Goal: Answer question/provide support: Share knowledge or assist other users

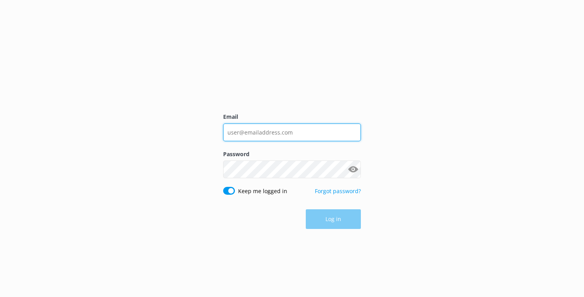
type input "[EMAIL_ADDRESS][DOMAIN_NAME]"
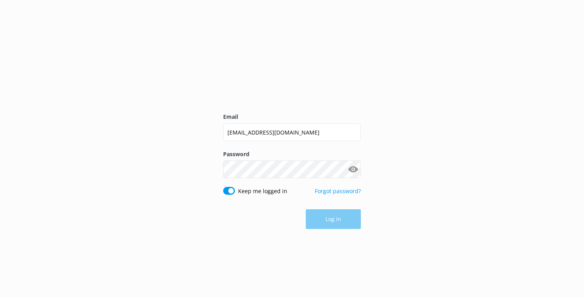
click at [344, 213] on div "Log in" at bounding box center [292, 220] width 138 height 20
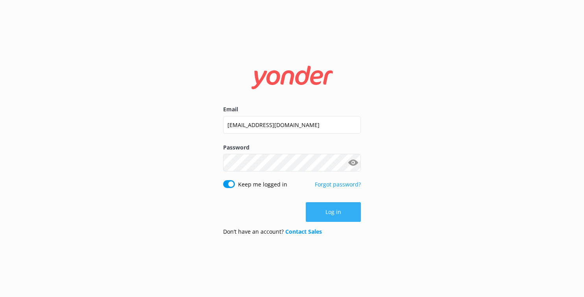
click at [336, 214] on button "Log in" at bounding box center [333, 212] width 55 height 20
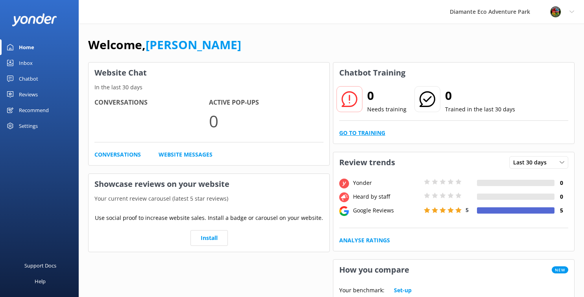
click at [371, 133] on link "Go to Training" at bounding box center [362, 133] width 46 height 9
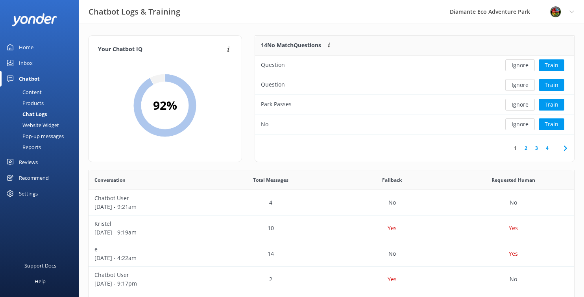
click at [24, 66] on div "Inbox" at bounding box center [26, 63] width 14 height 16
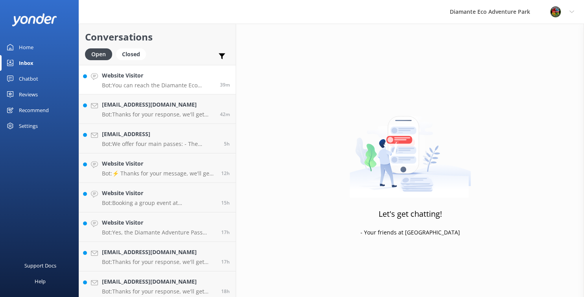
click at [126, 80] on div "Website Visitor Bot: You can reach the Diamante Eco Adventure Park team by call…" at bounding box center [158, 79] width 112 height 17
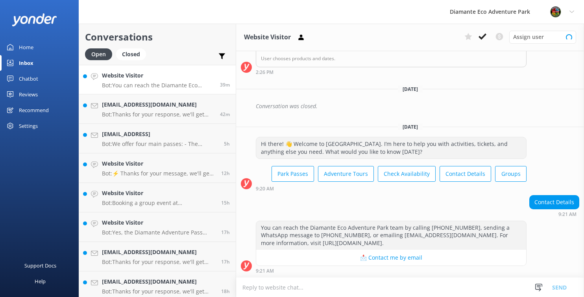
scroll to position [180, 0]
click at [137, 110] on div "[PERSON_NAME][EMAIL_ADDRESS][DOMAIN_NAME] Bot: Thanks for your response, we'll …" at bounding box center [158, 108] width 112 height 17
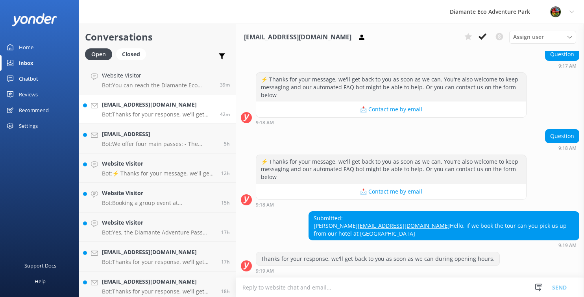
scroll to position [279, 0]
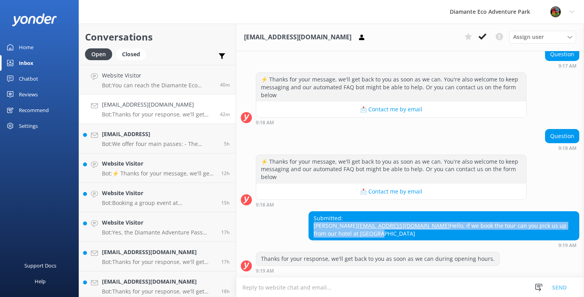
drag, startPoint x: 571, startPoint y: 234, endPoint x: 391, endPoint y: 217, distance: 181.2
click at [391, 217] on div "Submitted: Kristel [EMAIL_ADDRESS][DOMAIN_NAME] Hello, if we book the tour can …" at bounding box center [410, 229] width 348 height 37
copy div "Kristel [EMAIL_ADDRESS][DOMAIN_NAME] Hello, if we book the tour can you pick us…"
click at [116, 141] on p "Bot: We offer four main passes: - The Adventure Pass: Full-day access to ziplin…" at bounding box center [160, 144] width 116 height 7
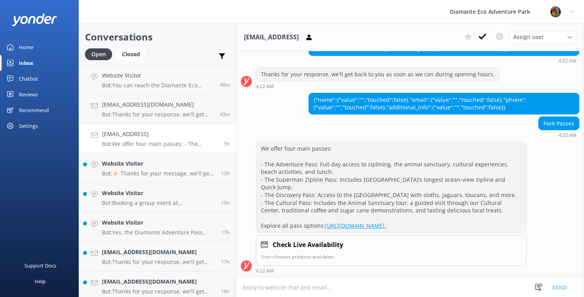
scroll to position [480, 0]
click at [120, 162] on h4 "Website Visitor" at bounding box center [158, 164] width 113 height 9
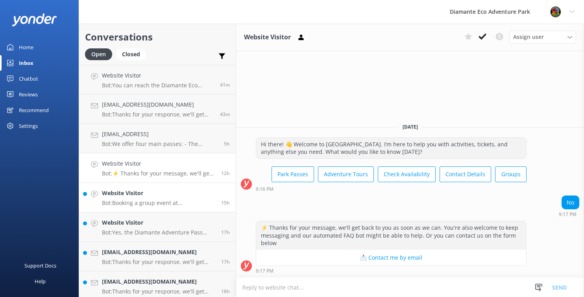
click at [125, 195] on h4 "Website Visitor" at bounding box center [158, 193] width 113 height 9
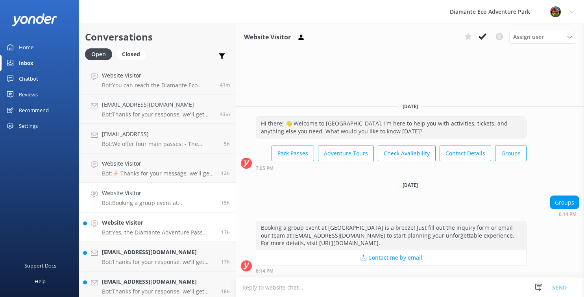
click at [171, 234] on p "Bot: Yes, the Diamante Adventure Pass includes beach access with water activiti…" at bounding box center [158, 232] width 113 height 7
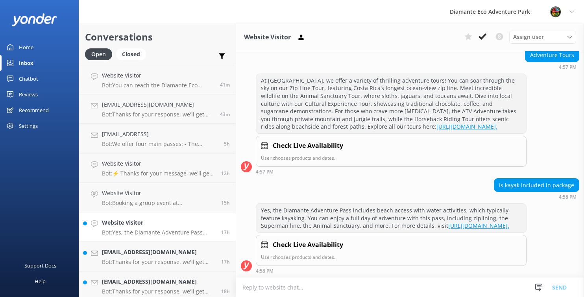
scroll to position [104, 0]
click at [110, 256] on h4 "[EMAIL_ADDRESS][DOMAIN_NAME]" at bounding box center [158, 252] width 113 height 9
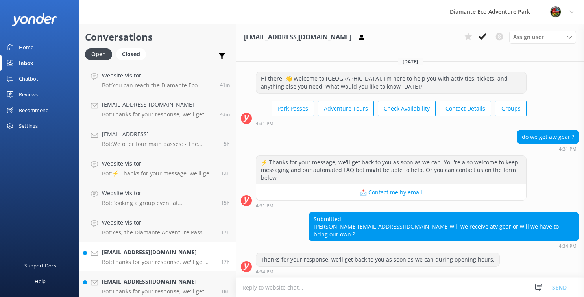
scroll to position [8, 0]
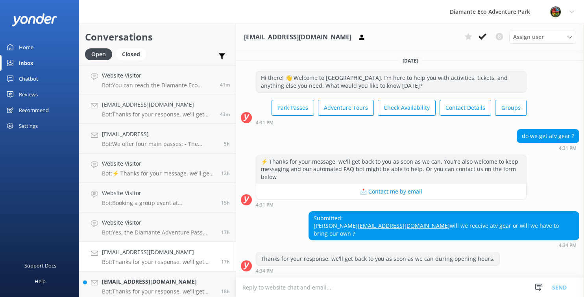
drag, startPoint x: 428, startPoint y: 219, endPoint x: 580, endPoint y: 230, distance: 152.9
click at [580, 230] on div "Submitted: mina [EMAIL_ADDRESS][DOMAIN_NAME] will we receive atv gear or will w…" at bounding box center [410, 229] width 348 height 37
copy div "mina [EMAIL_ADDRESS][DOMAIN_NAME] will we receive atv gear or will we have to b…"
click at [272, 291] on textarea at bounding box center [410, 287] width 348 height 19
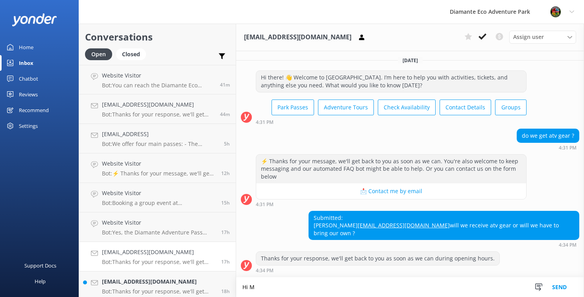
scroll to position [8, 0]
click at [276, 286] on textarea "Hi [PERSON_NAME], yes you get a helmet" at bounding box center [410, 288] width 348 height 20
click at [388, 291] on textarea "Hi [PERSON_NAME], our ATV's are fully guided and you get a helmet" at bounding box center [410, 288] width 348 height 20
click at [364, 287] on textarea "Hi [PERSON_NAME], our ATV's are fully guided and you get a helmet" at bounding box center [410, 288] width 348 height 20
click at [393, 288] on textarea "Hi [PERSON_NAME], our ATV's are fully guided and you get a helmet" at bounding box center [410, 288] width 348 height 20
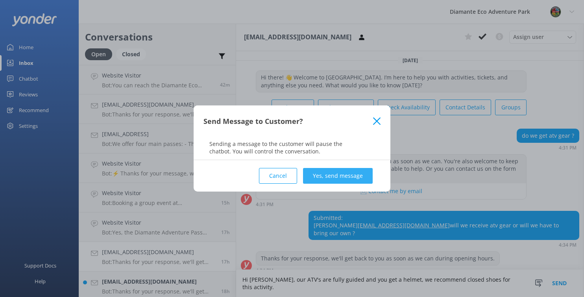
type textarea "Hi [PERSON_NAME], our ATV's are fully guided and you get a helmet, we recommend…"
click at [323, 176] on button "Yes, send message" at bounding box center [338, 176] width 70 height 16
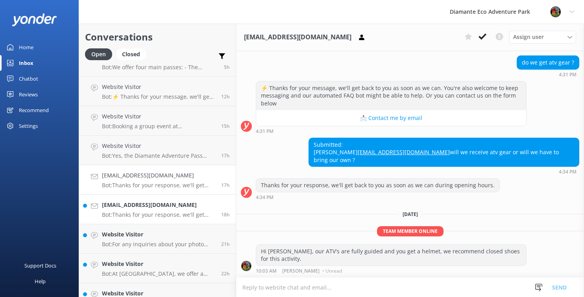
scroll to position [85, 0]
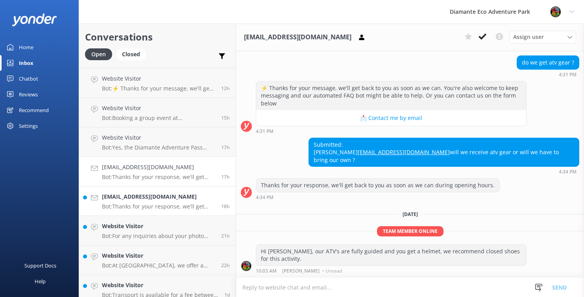
click at [122, 204] on p "Bot: Thanks for your response, we'll get back to you as soon as we can during o…" at bounding box center [158, 206] width 113 height 7
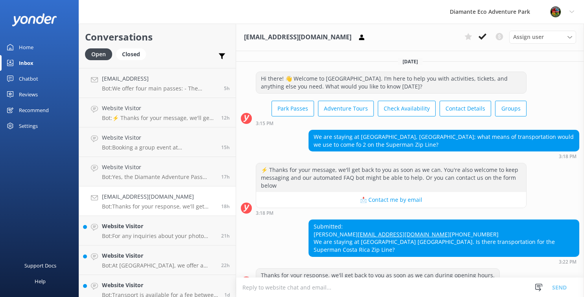
scroll to position [31, 0]
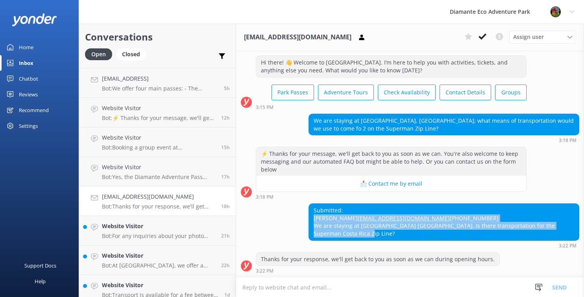
drag, startPoint x: 314, startPoint y: 200, endPoint x: 345, endPoint y: 238, distance: 49.2
click at [345, 238] on div "Submitted: [PERSON_NAME] [PERSON_NAME][EMAIL_ADDRESS][DOMAIN_NAME] [PHONE_NUMBE…" at bounding box center [444, 222] width 270 height 36
copy div "[PERSON_NAME] [PERSON_NAME][EMAIL_ADDRESS][DOMAIN_NAME] [PHONE_NUMBER] We are s…"
click at [126, 220] on link "Website Visitor Bot: For any inquiries about your photo order, please email [EM…" at bounding box center [157, 231] width 157 height 30
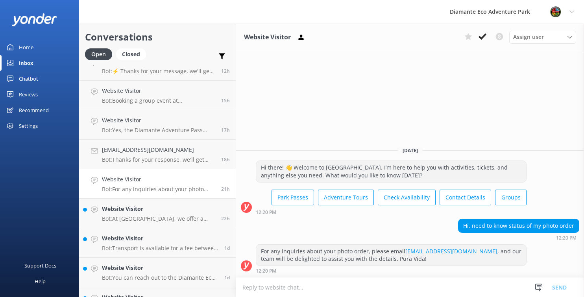
scroll to position [145, 0]
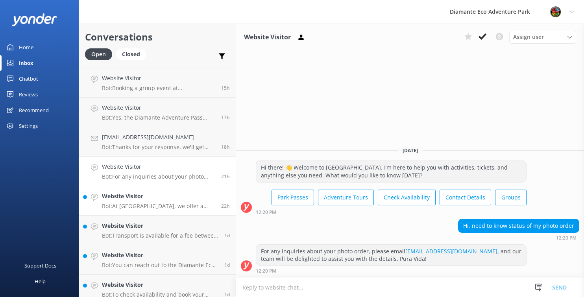
click at [122, 201] on div "Website Visitor Bot: At [GEOGRAPHIC_DATA], we offer a variety of thrilling guid…" at bounding box center [158, 200] width 113 height 17
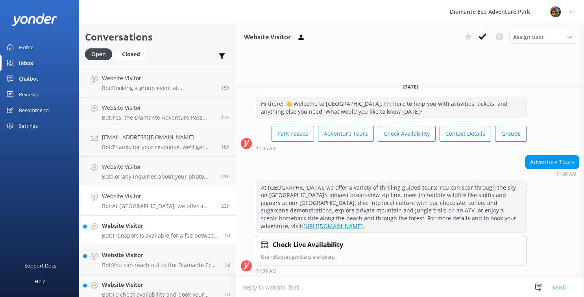
click at [143, 231] on div "Website Visitor Bot: Transport is available for a fee between $25–$35, dependin…" at bounding box center [160, 230] width 117 height 17
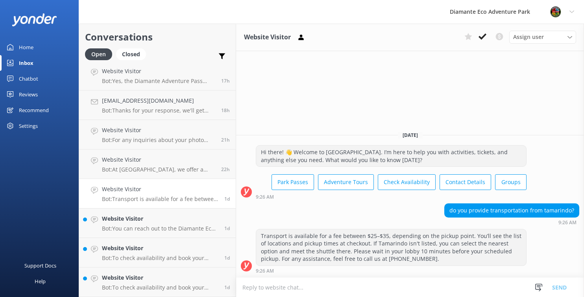
scroll to position [182, 0]
click at [128, 227] on p "Bot: You can reach out to the Diamante Eco Adventure Park team by calling [PHON…" at bounding box center [160, 227] width 117 height 7
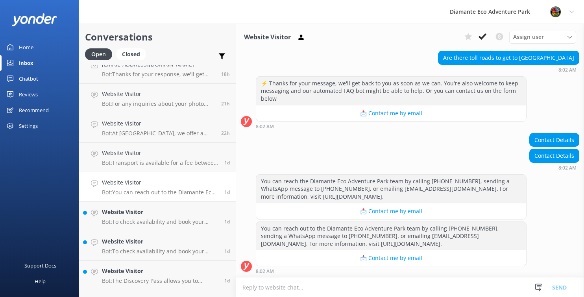
scroll to position [228, 0]
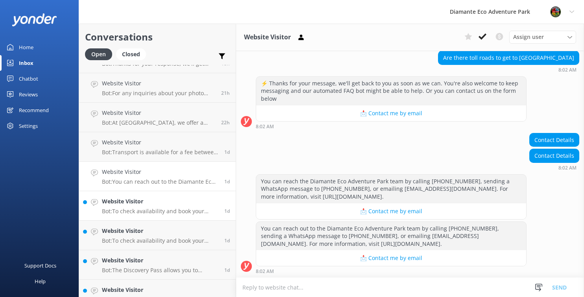
click at [123, 204] on h4 "Website Visitor" at bounding box center [160, 201] width 117 height 9
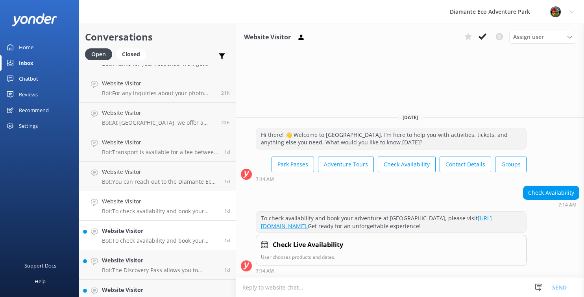
click at [123, 229] on h4 "Website Visitor" at bounding box center [160, 231] width 117 height 9
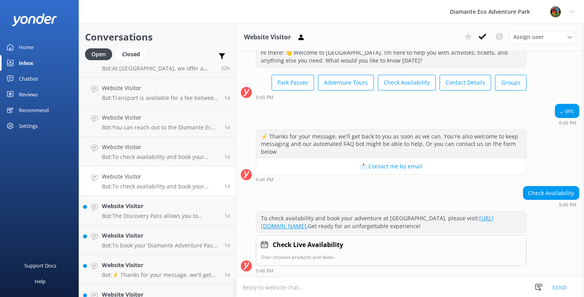
scroll to position [295, 0]
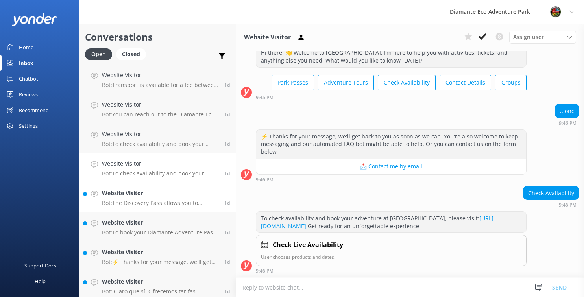
click at [132, 193] on h4 "Website Visitor" at bounding box center [160, 193] width 117 height 9
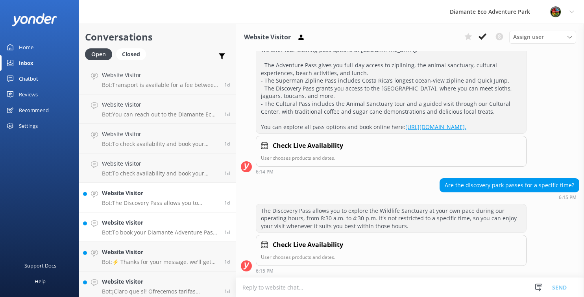
scroll to position [128, 0]
click at [162, 232] on p "Bot: To book your Diamante Adventure Pass, which includes ziplining, you can vi…" at bounding box center [160, 232] width 117 height 7
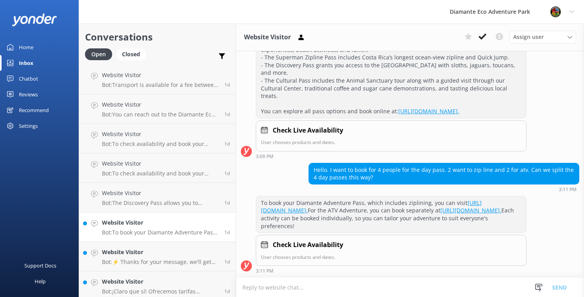
scroll to position [151, 0]
click at [283, 289] on textarea at bounding box center [410, 287] width 348 height 19
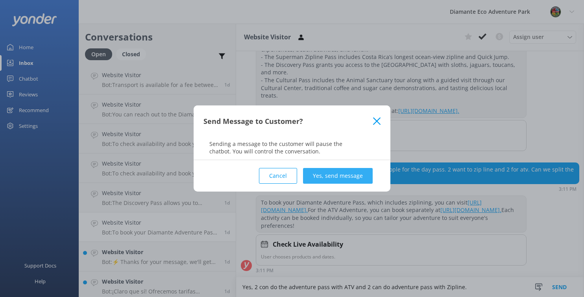
type textarea "Yes, 2 con do the adventure pass with ATV and 2 can do adventure pass with Zipl…"
click at [339, 179] on button "Yes, send message" at bounding box center [338, 176] width 70 height 16
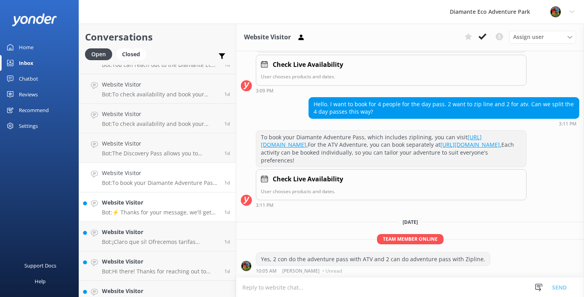
scroll to position [353, 0]
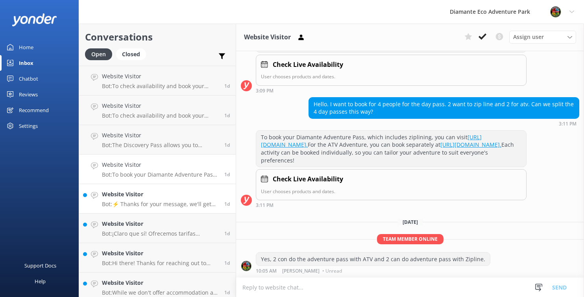
click at [134, 204] on p "Bot: ⚡ Thanks for your message, we'll get back to you as soon as we can. You're…" at bounding box center [160, 204] width 117 height 7
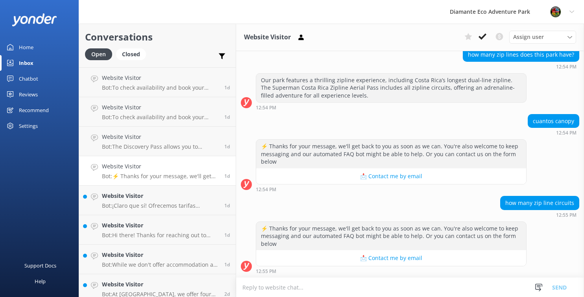
scroll to position [389, 0]
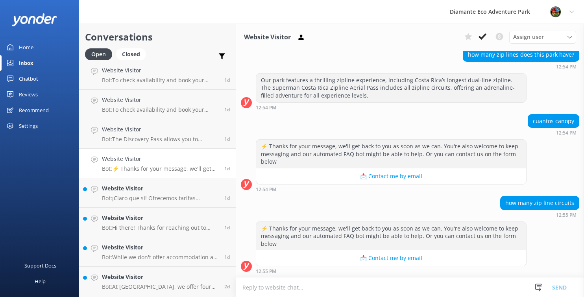
click at [339, 292] on textarea at bounding box center [410, 287] width 348 height 19
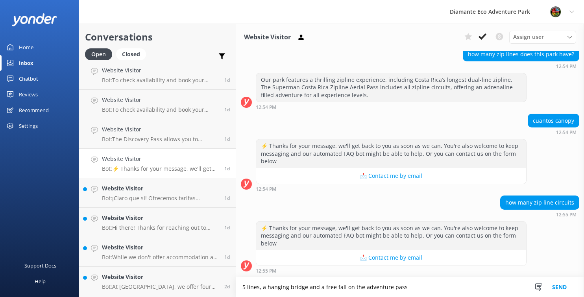
click at [259, 287] on textarea "5 lines, a hanging bridge and a free fall on the adventure pass" at bounding box center [410, 288] width 348 height 20
click at [474, 284] on textarea "5 lines, including the superman, a hanging bridge and a free fall on the advent…" at bounding box center [410, 288] width 348 height 20
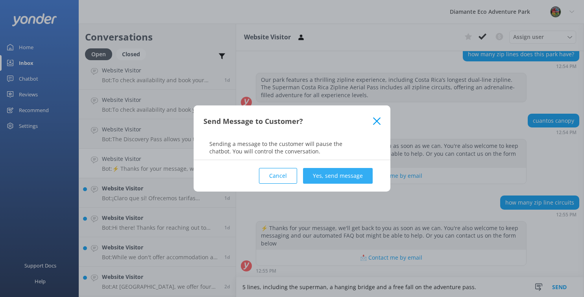
type textarea "5 lines, including the superman, a hanging bridge and a free fall on the advent…"
click at [354, 178] on button "Yes, send message" at bounding box center [338, 176] width 70 height 16
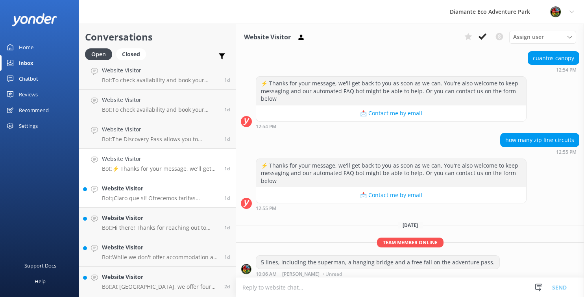
scroll to position [148, 0]
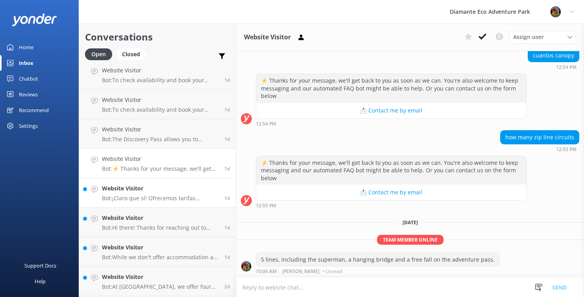
click at [137, 193] on div "Website Visitor Bot: ¡Claro que sí! Ofrecemos tarifas especiales para residente…" at bounding box center [160, 192] width 117 height 17
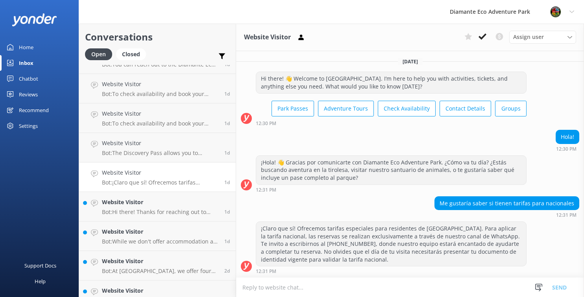
scroll to position [405, 0]
click at [137, 203] on h4 "Website Visitor" at bounding box center [160, 202] width 117 height 9
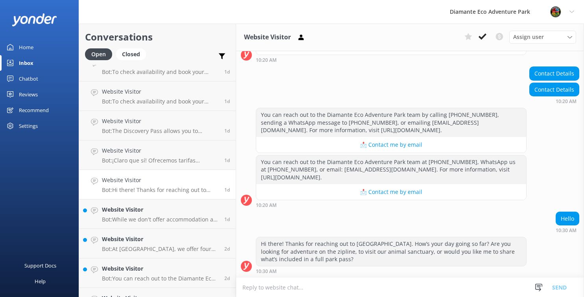
scroll to position [427, 0]
click at [117, 212] on h4 "Website Visitor" at bounding box center [160, 209] width 117 height 9
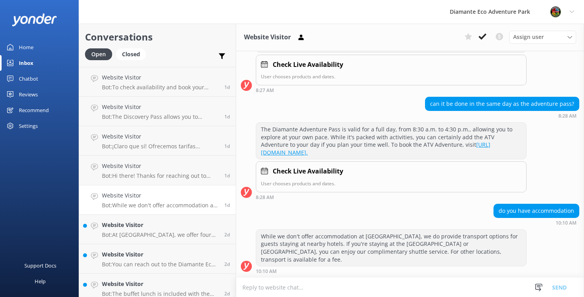
scroll to position [443, 0]
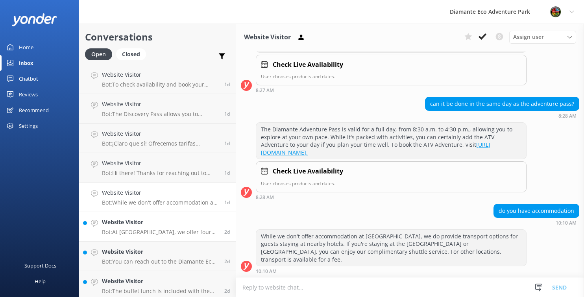
click at [124, 227] on h4 "Website Visitor" at bounding box center [160, 222] width 117 height 9
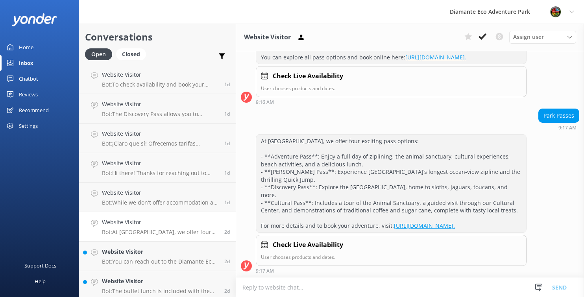
scroll to position [598, 0]
click at [118, 252] on h4 "Website Visitor" at bounding box center [160, 252] width 117 height 9
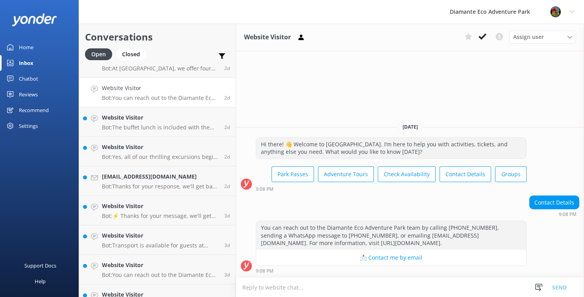
scroll to position [608, 0]
click at [114, 124] on p "Bot: The buffet lunch is included with the Diamante Adventure Pass, but it is n…" at bounding box center [160, 126] width 117 height 7
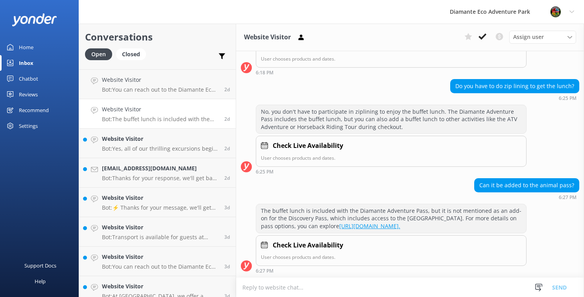
scroll to position [616, 0]
click at [273, 285] on textarea at bounding box center [410, 287] width 348 height 19
drag, startPoint x: 479, startPoint y: 178, endPoint x: 578, endPoint y: 181, distance: 98.5
click at [578, 181] on div "Can it be added to the animal pass?" at bounding box center [527, 185] width 104 height 13
copy div "Can it be added to the animal pass?"
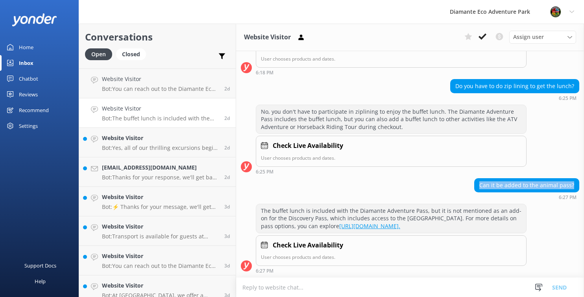
click at [26, 77] on div "Chatbot" at bounding box center [28, 79] width 19 height 16
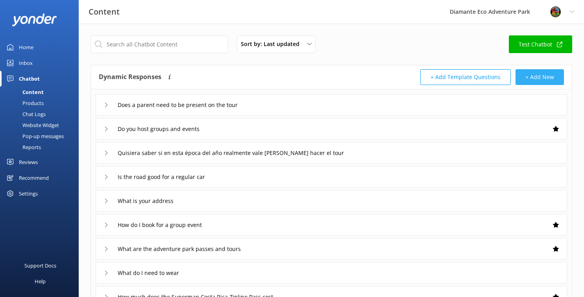
click at [556, 77] on button "+ Add New" at bounding box center [540, 77] width 48 height 16
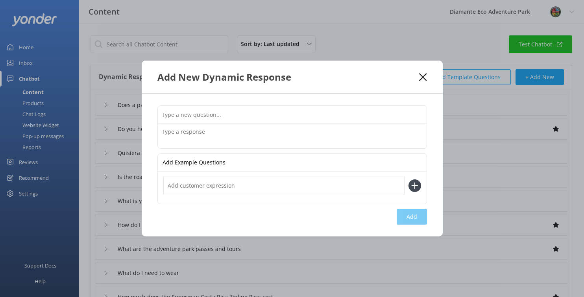
click at [206, 117] on input "text" at bounding box center [292, 115] width 269 height 18
paste input "Can it be added to the animal pass?"
click at [173, 115] on input "Can it be added to the animal pass?" at bounding box center [292, 115] width 269 height 18
drag, startPoint x: 270, startPoint y: 116, endPoint x: 156, endPoint y: 115, distance: 114.6
click at [156, 115] on div "Can lunch be added to the animal pass? Add Example Questions Add" at bounding box center [292, 165] width 301 height 143
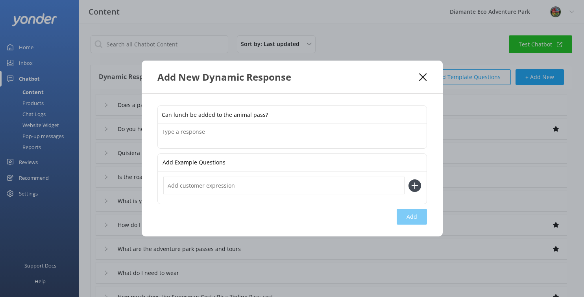
type input "Can lunch be added to the animal pass?"
click at [178, 132] on textarea at bounding box center [292, 136] width 269 height 24
click at [193, 103] on div "Can lunch be added to the animal pass? Add Example Questions Add" at bounding box center [292, 165] width 301 height 143
click at [187, 117] on input "Can lunch be added to the animal pass?" at bounding box center [292, 115] width 269 height 18
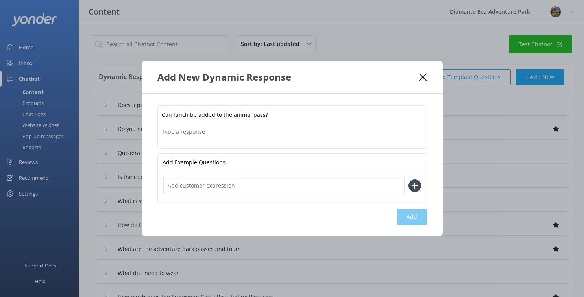
click at [187, 117] on input "Can lunch be added to the animal pass?" at bounding box center [292, 115] width 269 height 18
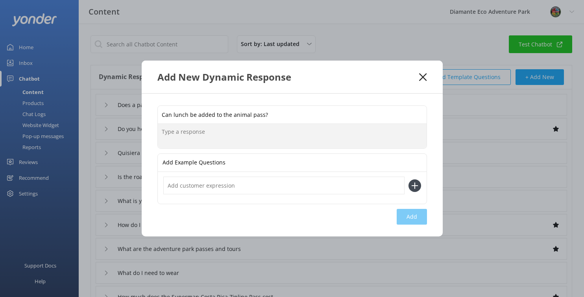
click at [195, 129] on textarea at bounding box center [292, 136] width 269 height 24
paste textarea "Yes! You can add our delicious buffet lunch for $18 per adult and $14 per child…"
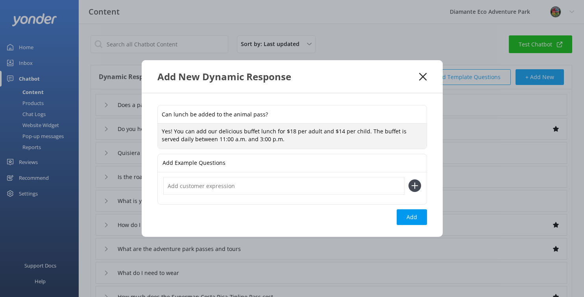
type textarea "Yes! You can add our delicious buffet lunch for $18 per adult and $14 per child…"
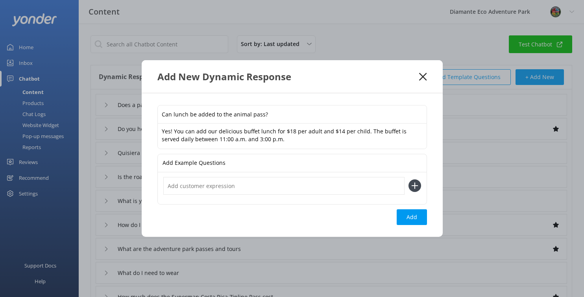
click at [191, 188] on input "text" at bounding box center [283, 186] width 241 height 18
paste input "Can lunch be added to the [GEOGRAPHIC_DATA]?"
type input "Can lunch be added to the [GEOGRAPHIC_DATA]?"
click at [419, 186] on icon at bounding box center [415, 186] width 13 height 13
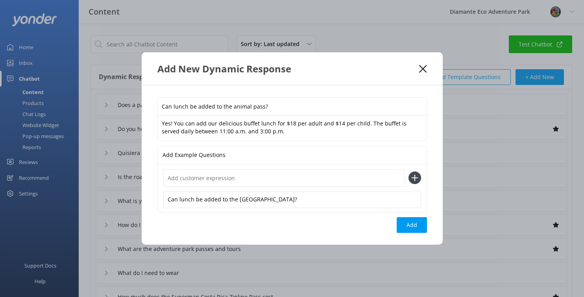
click at [193, 179] on input "text" at bounding box center [283, 178] width 241 height 18
paste input "Can lunch be added to the [GEOGRAPHIC_DATA]?"
drag, startPoint x: 238, startPoint y: 177, endPoint x: 284, endPoint y: 180, distance: 45.4
click at [284, 180] on input "Can lunch be added to the [GEOGRAPHIC_DATA]?" at bounding box center [283, 178] width 241 height 18
drag, startPoint x: 280, startPoint y: 180, endPoint x: 238, endPoint y: 178, distance: 42.6
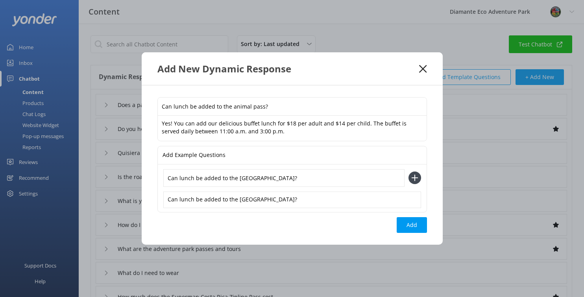
click at [238, 178] on input "Can lunch be added to the [GEOGRAPHIC_DATA]?" at bounding box center [283, 178] width 241 height 18
type input "Can lunch be added to the zipline Pass?"
click at [416, 177] on use at bounding box center [415, 178] width 7 height 7
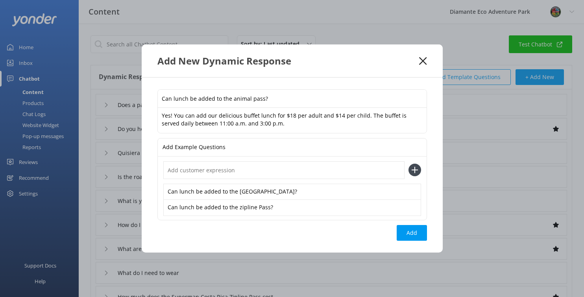
click at [180, 174] on input "text" at bounding box center [283, 170] width 241 height 18
paste input "Can lunch be added to the [GEOGRAPHIC_DATA]?"
click at [237, 170] on input "Can lunch be added to the [GEOGRAPHIC_DATA]?" at bounding box center [283, 170] width 241 height 18
drag, startPoint x: 240, startPoint y: 170, endPoint x: 282, endPoint y: 170, distance: 42.1
click at [282, 170] on input "Can lunch be added to the [GEOGRAPHIC_DATA]?" at bounding box center [283, 170] width 241 height 18
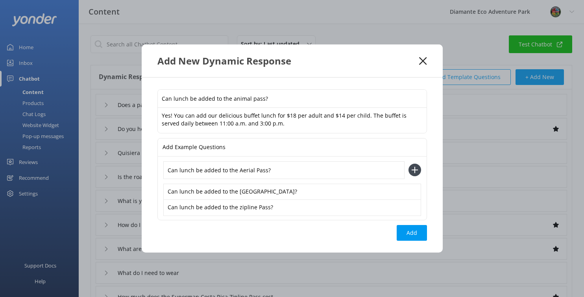
type input "Can lunch be added to the Aerial Pass?"
click at [415, 171] on use at bounding box center [415, 170] width 7 height 7
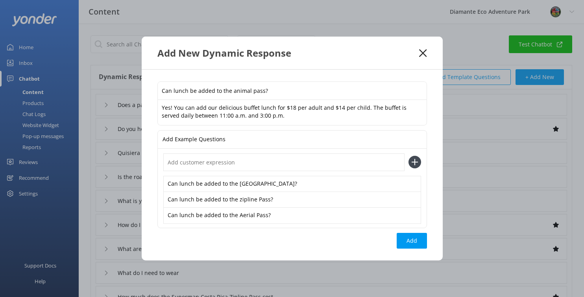
click at [188, 165] on input "text" at bounding box center [283, 163] width 241 height 18
paste input "Can lunch be added to the [GEOGRAPHIC_DATA]?"
drag, startPoint x: 238, startPoint y: 163, endPoint x: 282, endPoint y: 163, distance: 43.7
click at [282, 163] on input "Can lunch be added to the [GEOGRAPHIC_DATA]?" at bounding box center [283, 163] width 241 height 18
type input "Can lunch be added to the ATV Tour?"
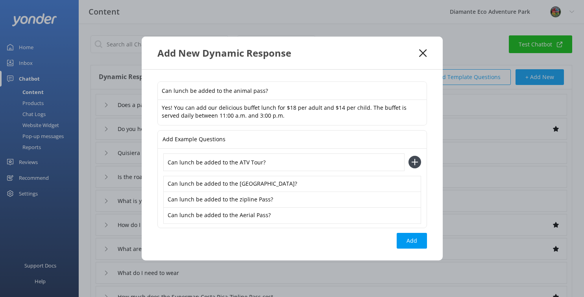
click at [413, 161] on use at bounding box center [415, 162] width 7 height 7
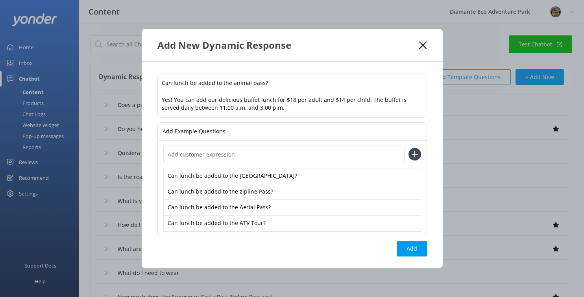
click at [176, 155] on input "text" at bounding box center [283, 155] width 241 height 18
paste input "Can lunch be added to the [GEOGRAPHIC_DATA]?"
drag, startPoint x: 237, startPoint y: 155, endPoint x: 294, endPoint y: 154, distance: 56.7
click at [294, 154] on input "Can lunch be added to the [GEOGRAPHIC_DATA]?" at bounding box center [283, 155] width 241 height 18
type input "Can lunch be added to the Horseback riding tour?"
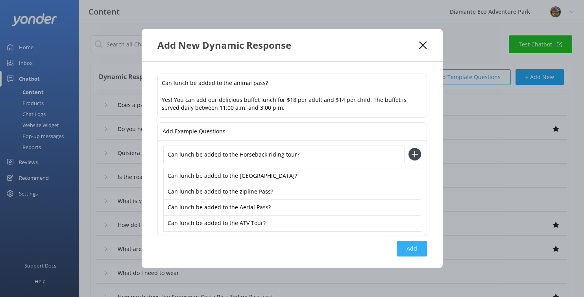
click at [414, 251] on button "Add" at bounding box center [412, 249] width 30 height 16
type input "Can lunch be added to the animal pass?"
type input "Does a parent need to be present on the tour"
type input "Do you host groups and events"
type input "Quisiera saber si en esta época del año realmente vale [PERSON_NAME] hacer el t…"
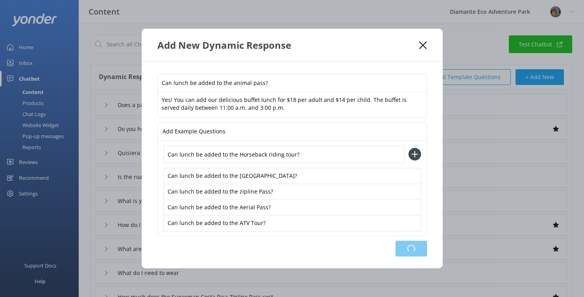
type input "Is the road good for a regular car"
type input "What is your address"
type input "How do I book for a group event"
type input "What are the adventure park passes and tours"
type input "What do I need to wear"
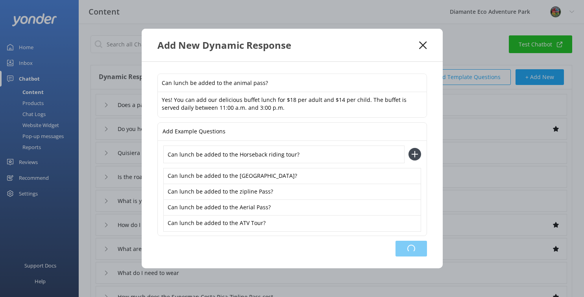
type input "How much does the Superman Costa Rica Zipline Pass cost"
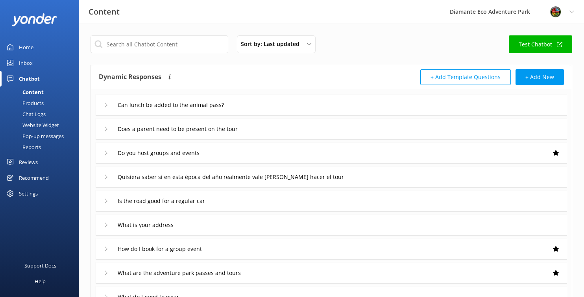
click at [26, 63] on div "Inbox" at bounding box center [26, 63] width 14 height 16
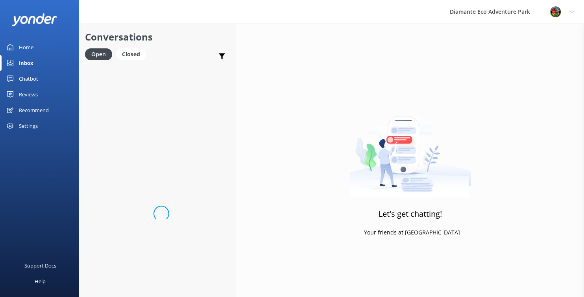
click at [32, 74] on div "Chatbot" at bounding box center [28, 79] width 19 height 16
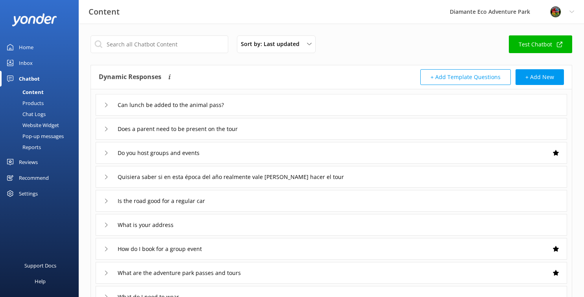
click at [25, 63] on div "Inbox" at bounding box center [26, 63] width 14 height 16
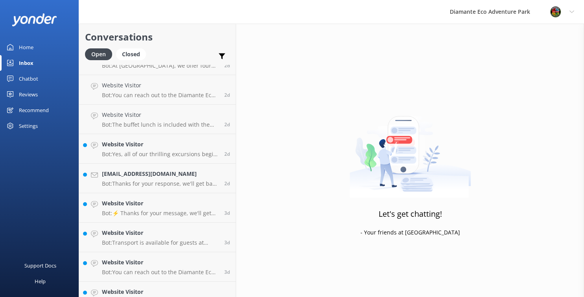
scroll to position [611, 0]
click at [139, 145] on h4 "Website Visitor" at bounding box center [160, 143] width 117 height 9
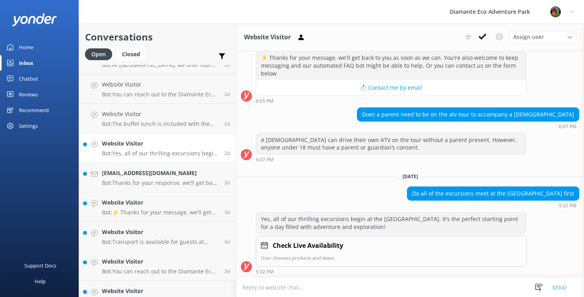
scroll to position [370, 0]
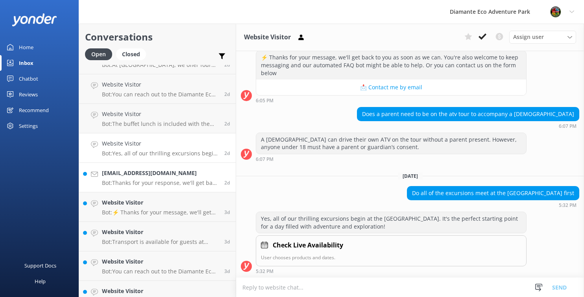
click at [113, 177] on h4 "[EMAIL_ADDRESS][DOMAIN_NAME]" at bounding box center [160, 173] width 117 height 9
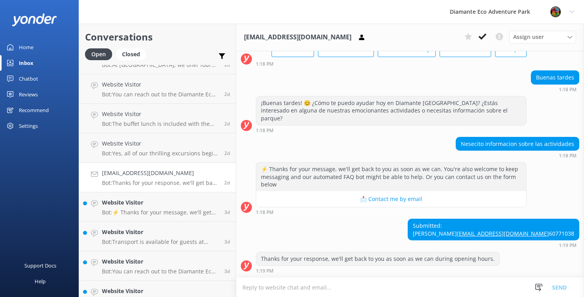
scroll to position [63, 0]
drag, startPoint x: 499, startPoint y: 221, endPoint x: 533, endPoint y: 236, distance: 37.4
click at [533, 236] on div "Submitted: [PERSON_NAME] [EMAIL_ADDRESS][DOMAIN_NAME] 60771038" at bounding box center [493, 229] width 171 height 21
copy div "[PERSON_NAME] [EMAIL_ADDRESS][DOMAIN_NAME] 60771038"
click at [135, 210] on p "Bot: ⚡ Thanks for your message, we'll get back to you as soon as we can. You're…" at bounding box center [160, 212] width 117 height 7
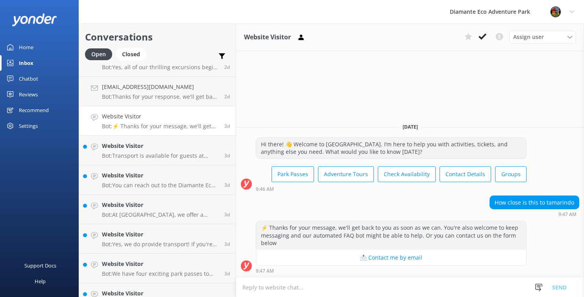
scroll to position [699, 0]
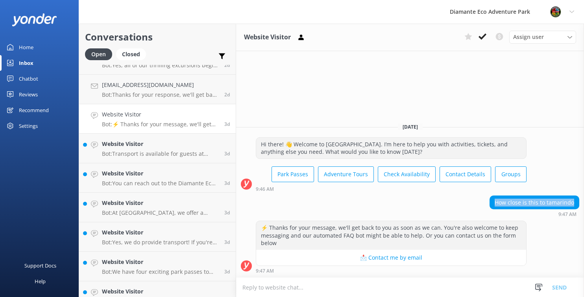
drag, startPoint x: 497, startPoint y: 203, endPoint x: 582, endPoint y: 203, distance: 85.1
click at [582, 203] on div "How close is this to tamarindo 9:47 AM" at bounding box center [410, 207] width 348 height 22
copy div "How close is this to tamarindo"
click at [317, 288] on textarea at bounding box center [410, 287] width 348 height 19
paste textarea "[GEOGRAPHIC_DATA] is located about 1 hour from [GEOGRAPHIC_DATA] (approximately…"
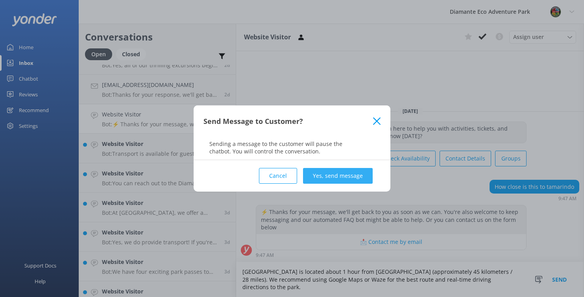
type textarea "[GEOGRAPHIC_DATA] is located about 1 hour from [GEOGRAPHIC_DATA] (approximately…"
click at [346, 180] on button "Yes, send message" at bounding box center [338, 176] width 70 height 16
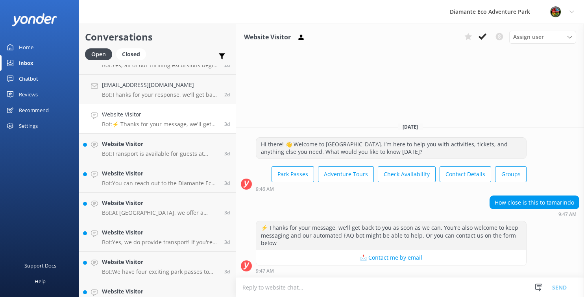
scroll to position [15, 0]
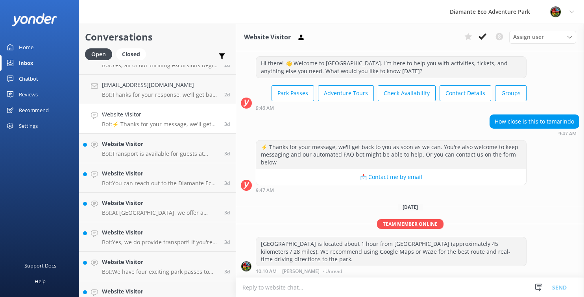
click at [26, 75] on div "Chatbot" at bounding box center [28, 79] width 19 height 16
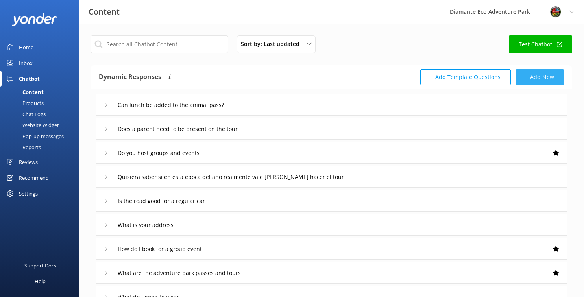
click at [538, 77] on button "+ Add New" at bounding box center [540, 77] width 48 height 16
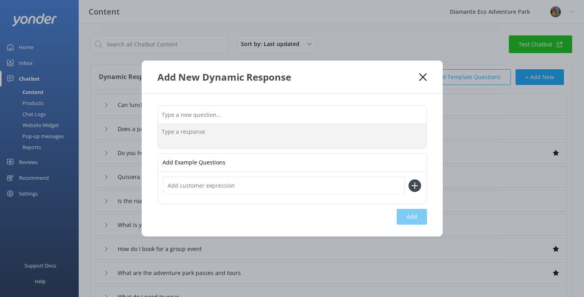
click at [174, 141] on textarea at bounding box center [292, 136] width 269 height 24
paste textarea "[GEOGRAPHIC_DATA] is located about 1 hour from [GEOGRAPHIC_DATA] (approximately…"
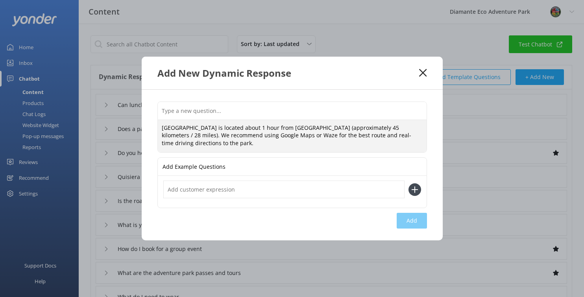
type textarea "[GEOGRAPHIC_DATA] is located about 1 hour from [GEOGRAPHIC_DATA] (approximately…"
click at [166, 107] on input "text" at bounding box center [292, 111] width 269 height 18
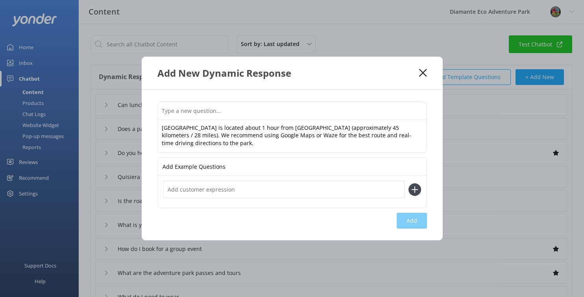
paste input "How close is Diamante Eco Adventure Park to Tamarindo?"
type input "How close is Diamante Eco Adventure Park to Tamarindo?"
click at [413, 221] on button "Add" at bounding box center [412, 221] width 30 height 16
type input "How close is Diamante Eco Adventure Park to Tamarindo?"
type input "Can lunch be added to the animal pass?"
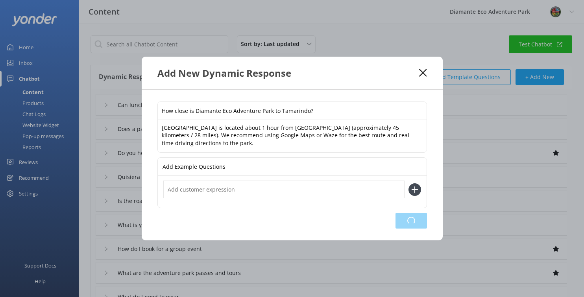
type input "Does a parent need to be present on the tour"
type input "Do you host groups and events"
type input "Quisiera saber si en esta época del año realmente vale [PERSON_NAME] hacer el t…"
type input "Is the road good for a regular car"
type input "What is your address"
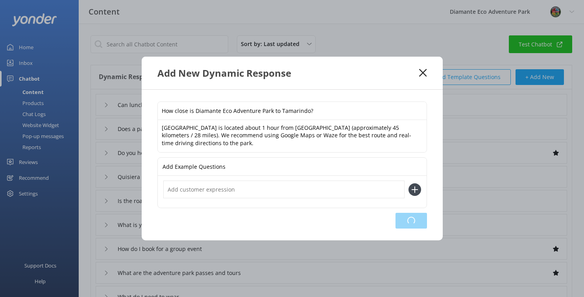
type input "How do I book for a group event"
type input "What are the adventure park passes and tours"
type input "What do I need to wear"
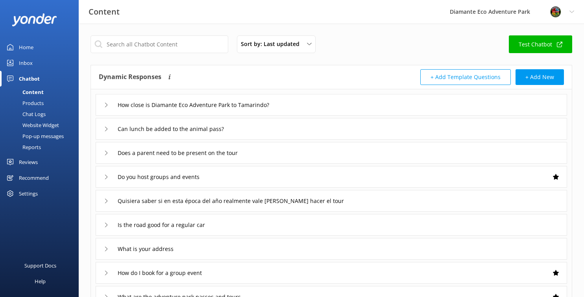
click at [20, 61] on div "Inbox" at bounding box center [26, 63] width 14 height 16
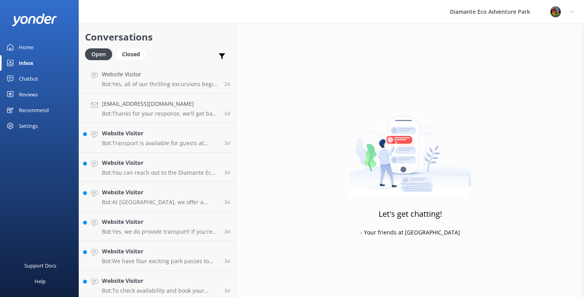
scroll to position [709, 0]
click at [148, 149] on link "Website Visitor Bot: Transport is available for guests at [GEOGRAPHIC_DATA]. If…" at bounding box center [157, 139] width 157 height 30
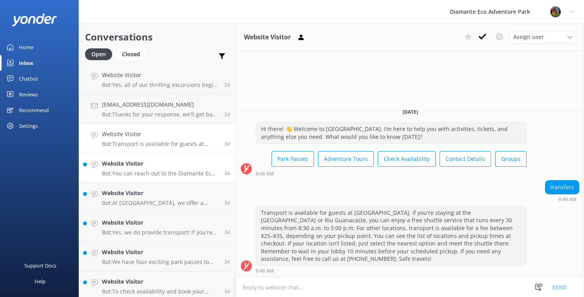
click at [146, 170] on div "Website Visitor Bot: You can reach out to the Diamante Eco Adventure Park team …" at bounding box center [160, 168] width 117 height 17
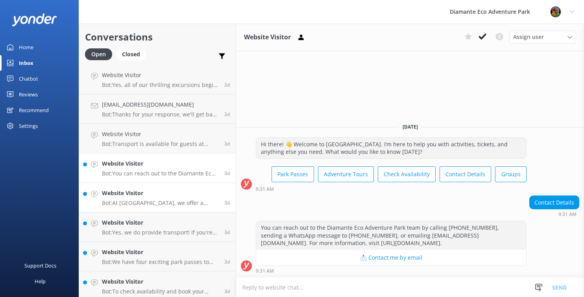
click at [150, 198] on div "Website Visitor Bot: At [GEOGRAPHIC_DATA], we offer a variety of thrilling guid…" at bounding box center [160, 197] width 117 height 17
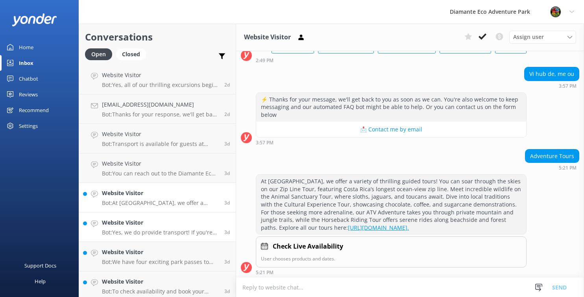
scroll to position [72, 0]
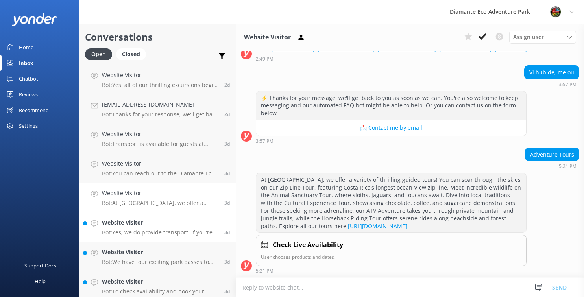
click at [149, 225] on h4 "Website Visitor" at bounding box center [160, 223] width 117 height 9
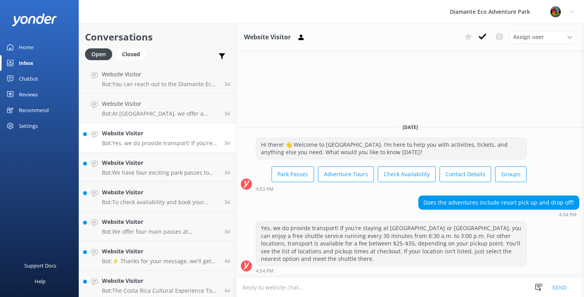
scroll to position [797, 0]
click at [137, 171] on p "Bot: We have four exciting park passes to choose from: - **Adventure Pass**: En…" at bounding box center [160, 174] width 117 height 7
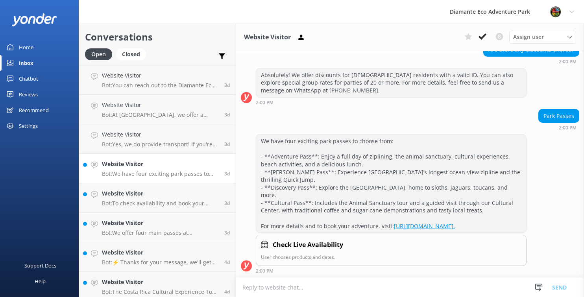
scroll to position [95, 0]
click at [139, 189] on h4 "Website Visitor" at bounding box center [160, 193] width 117 height 9
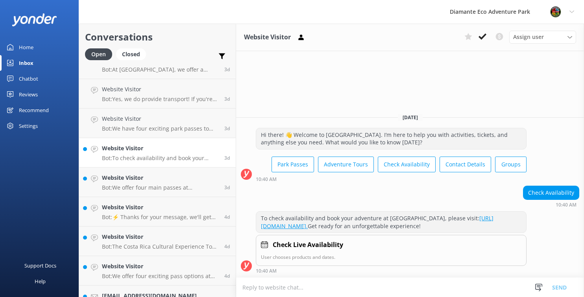
scroll to position [853, 0]
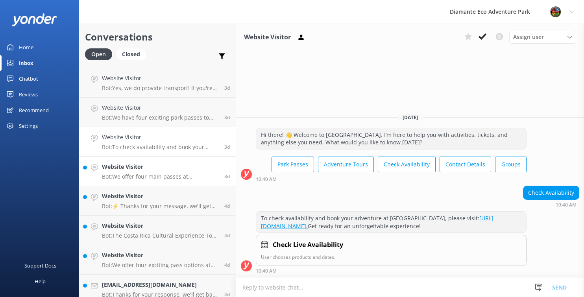
click at [138, 169] on h4 "Website Visitor" at bounding box center [160, 167] width 117 height 9
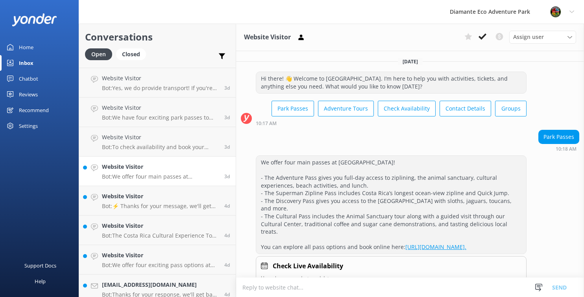
scroll to position [28, 0]
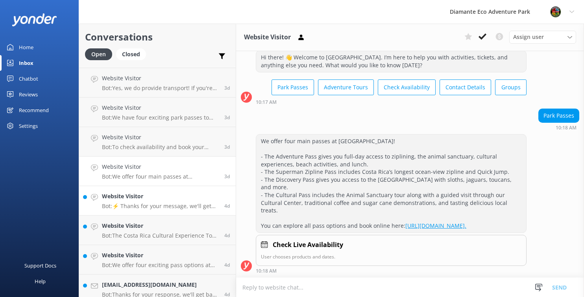
click at [132, 201] on div "Website Visitor Bot: ⚡ Thanks for your message, we'll get back to you as soon a…" at bounding box center [160, 200] width 117 height 17
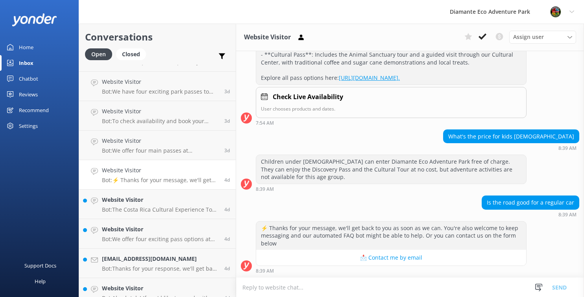
scroll to position [881, 0]
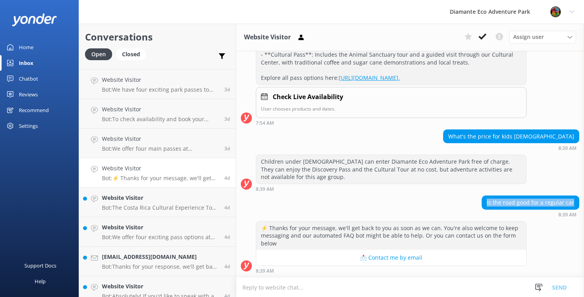
drag, startPoint x: 489, startPoint y: 203, endPoint x: 584, endPoint y: 205, distance: 94.9
click at [584, 205] on div "Conversations Open Closed Important Converted Assigned to me Unassigned Website…" at bounding box center [332, 161] width 506 height 274
copy div "Is the road good for a regular car"
click at [26, 81] on div "Chatbot" at bounding box center [28, 79] width 19 height 16
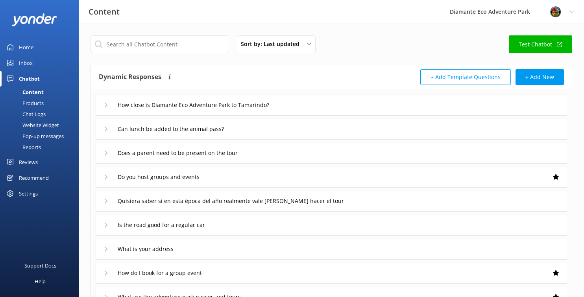
click at [540, 42] on link "Test Chatbot" at bounding box center [540, 44] width 63 height 18
click at [556, 76] on button "+ Add New" at bounding box center [540, 77] width 48 height 16
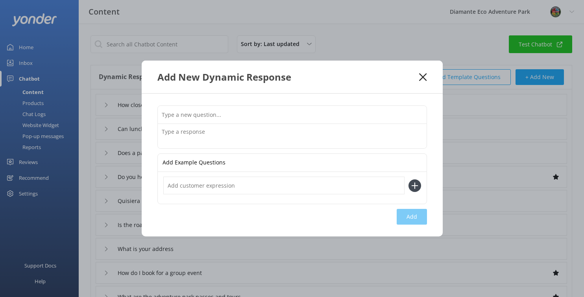
click at [178, 111] on input "text" at bounding box center [292, 115] width 269 height 18
paste input "Is the road to [GEOGRAPHIC_DATA] good for a regular car?"
type input "Is the road to [GEOGRAPHIC_DATA] good for a regular car?"
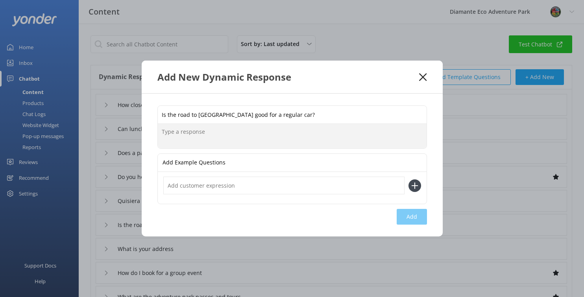
click at [184, 133] on textarea at bounding box center [292, 136] width 269 height 24
paste textarea "It depends on where you’re coming from: From [GEOGRAPHIC_DATA] or [GEOGRAPHIC_D…"
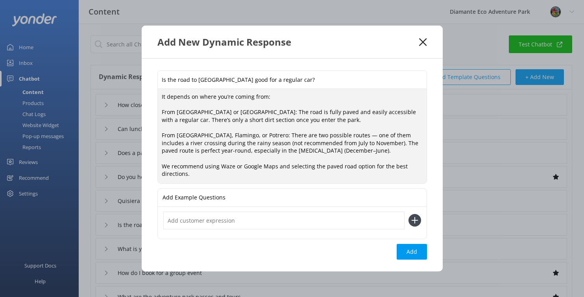
drag, startPoint x: 245, startPoint y: 144, endPoint x: 254, endPoint y: 162, distance: 20.3
click at [254, 162] on textarea "It depends on where you’re coming from: From [GEOGRAPHIC_DATA] or [GEOGRAPHIC_D…" at bounding box center [292, 136] width 269 height 95
click at [297, 154] on textarea "It depends on where you’re coming from: From [GEOGRAPHIC_DATA] or [GEOGRAPHIC_D…" at bounding box center [292, 136] width 269 height 95
drag, startPoint x: 249, startPoint y: 143, endPoint x: 258, endPoint y: 143, distance: 8.7
click at [258, 143] on textarea "It depends on where you’re coming from: From [GEOGRAPHIC_DATA] or [GEOGRAPHIC_D…" at bounding box center [292, 136] width 269 height 95
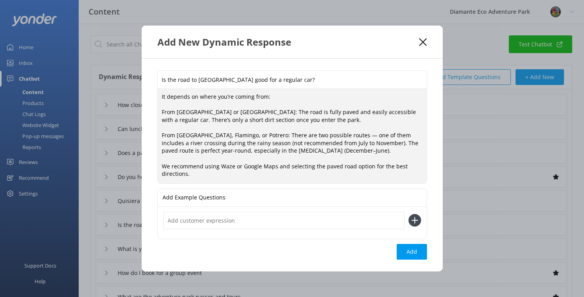
click at [216, 156] on textarea "It depends on where you’re coming from: From [GEOGRAPHIC_DATA] or [GEOGRAPHIC_D…" at bounding box center [292, 136] width 269 height 95
drag, startPoint x: 210, startPoint y: 152, endPoint x: 329, endPoint y: 154, distance: 119.0
click at [329, 154] on textarea "It depends on where you’re coming from: From [GEOGRAPHIC_DATA] or [GEOGRAPHIC_D…" at bounding box center [292, 136] width 269 height 95
click at [258, 145] on textarea "It depends on where you’re coming from: From [GEOGRAPHIC_DATA] or [GEOGRAPHIC_D…" at bounding box center [292, 136] width 269 height 95
drag, startPoint x: 248, startPoint y: 144, endPoint x: 295, endPoint y: 143, distance: 46.9
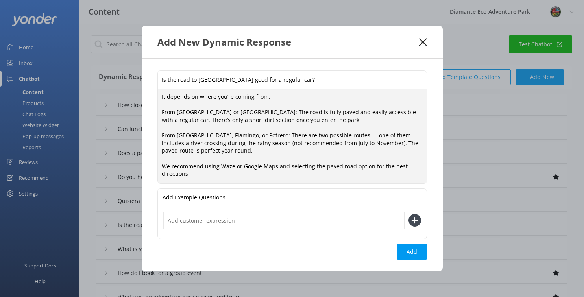
click at [295, 143] on textarea "It depends on where you’re coming from: From [GEOGRAPHIC_DATA] or [GEOGRAPHIC_D…" at bounding box center [292, 136] width 269 height 95
drag, startPoint x: 319, startPoint y: 145, endPoint x: 312, endPoint y: 145, distance: 7.5
click at [312, 145] on textarea "It depends on where you’re coming from: From [GEOGRAPHIC_DATA] or [GEOGRAPHIC_D…" at bounding box center [292, 136] width 269 height 95
drag, startPoint x: 338, startPoint y: 144, endPoint x: 362, endPoint y: 144, distance: 24.8
click at [362, 144] on textarea "It depends on where you’re coming from: From [GEOGRAPHIC_DATA] or [GEOGRAPHIC_D…" at bounding box center [292, 136] width 269 height 95
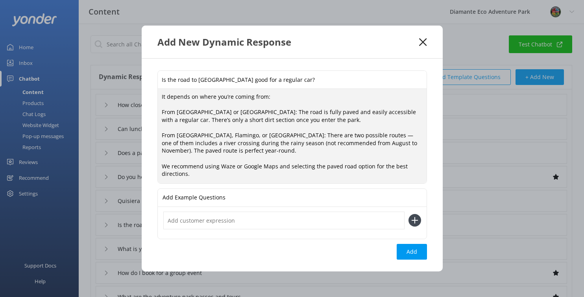
click at [293, 143] on textarea "It depends on where you’re coming from: From [GEOGRAPHIC_DATA] or [GEOGRAPHIC_D…" at bounding box center [292, 136] width 269 height 95
drag, startPoint x: 249, startPoint y: 144, endPoint x: 297, endPoint y: 143, distance: 48.1
click at [297, 143] on textarea "It depends on where you’re coming from: From [GEOGRAPHIC_DATA] or [GEOGRAPHIC_D…" at bounding box center [292, 136] width 269 height 95
drag, startPoint x: 263, startPoint y: 148, endPoint x: 279, endPoint y: 148, distance: 16.1
click at [279, 148] on textarea "It depends on where you’re coming from: From [GEOGRAPHIC_DATA] or [GEOGRAPHIC_D…" at bounding box center [292, 136] width 269 height 95
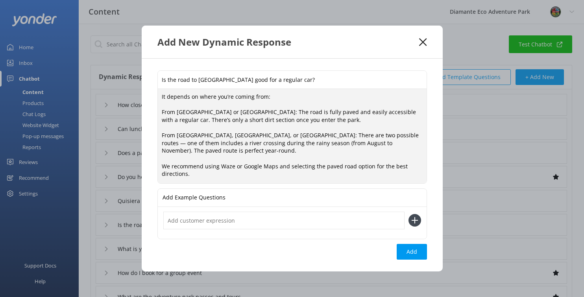
drag, startPoint x: 289, startPoint y: 145, endPoint x: 313, endPoint y: 146, distance: 24.4
click at [313, 146] on textarea "It depends on where you’re coming from: From [GEOGRAPHIC_DATA] or [GEOGRAPHIC_D…" at bounding box center [292, 136] width 269 height 95
drag, startPoint x: 288, startPoint y: 147, endPoint x: 280, endPoint y: 147, distance: 7.1
click at [280, 147] on textarea "It depends on where you’re coming from: From [GEOGRAPHIC_DATA] or [GEOGRAPHIC_D…" at bounding box center [292, 136] width 269 height 95
drag, startPoint x: 261, startPoint y: 147, endPoint x: 248, endPoint y: 147, distance: 13.0
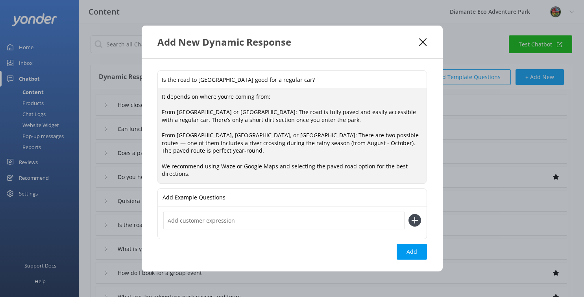
click at [248, 147] on textarea "It depends on where you’re coming from: From [GEOGRAPHIC_DATA] or [GEOGRAPHIC_D…" at bounding box center [292, 136] width 269 height 95
type textarea "It depends on where you’re coming from: From [GEOGRAPHIC_DATA] or [GEOGRAPHIC_D…"
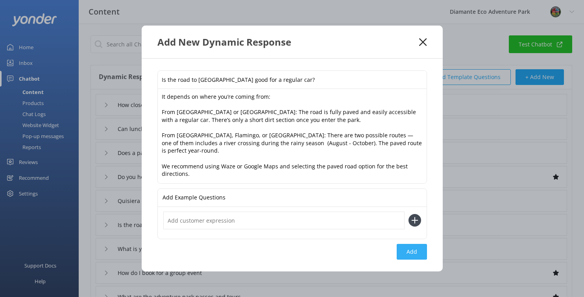
click at [412, 250] on button "Add" at bounding box center [412, 252] width 30 height 16
type input "Is the road to [GEOGRAPHIC_DATA] good for a regular car?"
type input "How close is Diamante Eco Adventure Park to Tamarindo?"
type input "Can lunch be added to the animal pass?"
type input "Does a parent need to be present on the tour"
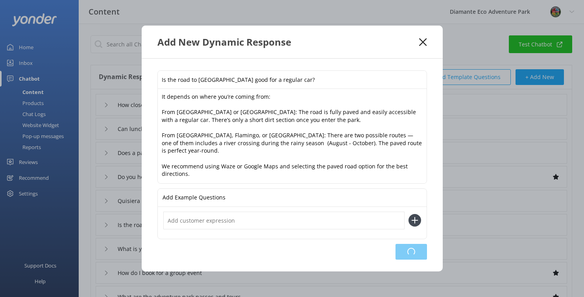
type input "Do you host groups and events"
type input "Quisiera saber si en esta época del año realmente vale [PERSON_NAME] hacer el t…"
type input "Is the road good for a regular car"
type input "What is your address"
type input "How do I book for a group event"
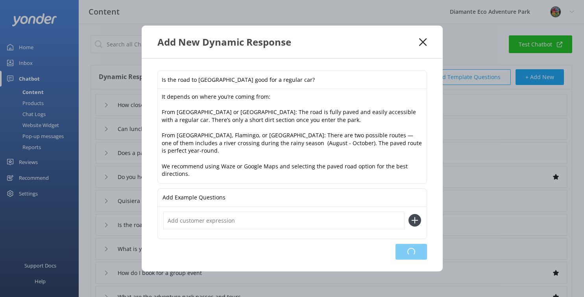
type input "What are the adventure park passes and tours"
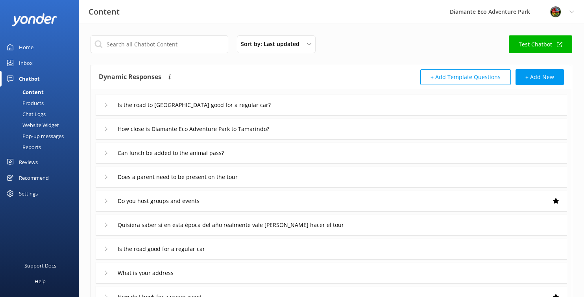
click at [23, 60] on div "Inbox" at bounding box center [26, 63] width 14 height 16
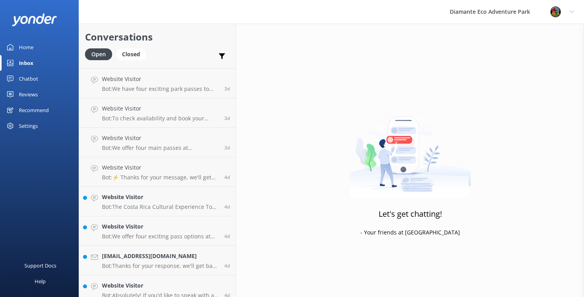
scroll to position [920, 0]
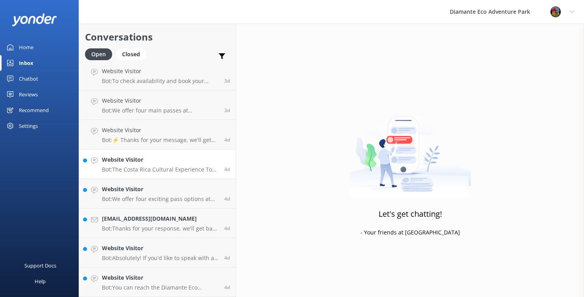
click at [125, 173] on link "Website Visitor Bot: The Costa Rica Cultural Experience Tour is a guided, hands…" at bounding box center [157, 165] width 157 height 30
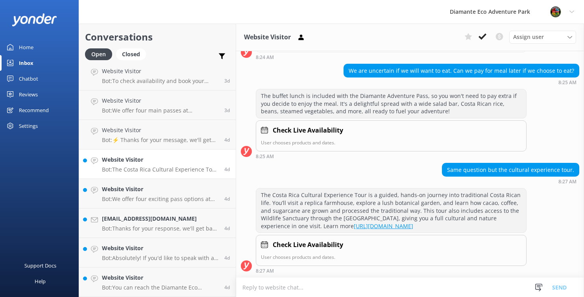
scroll to position [385, 0]
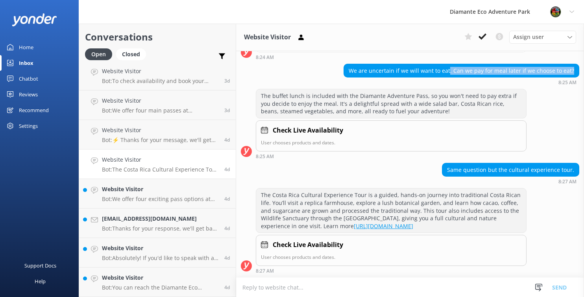
drag, startPoint x: 454, startPoint y: 70, endPoint x: 579, endPoint y: 67, distance: 125.3
click at [579, 67] on div "We are uncertain if we will want to eat. Can we pay for meal later if we choose…" at bounding box center [461, 70] width 235 height 13
copy div ". Can we pay for meal later if we choose to eat?"
click at [25, 75] on div "Chatbot" at bounding box center [28, 79] width 19 height 16
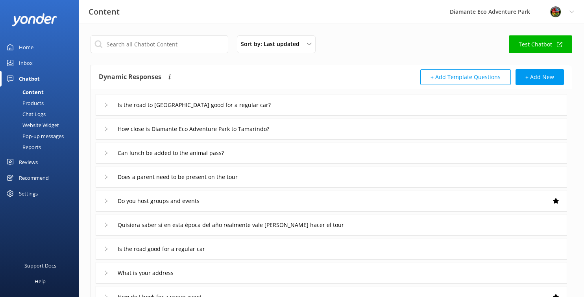
click at [104, 153] on icon at bounding box center [106, 153] width 5 height 5
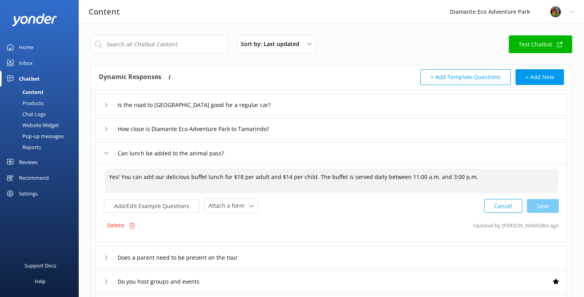
click at [411, 183] on textarea "Yes! You can add our delicious buffet lunch for $18 per adult and $14 per child…" at bounding box center [332, 181] width 454 height 24
click at [171, 209] on button "Add/Edit Example Questions" at bounding box center [152, 206] width 96 height 14
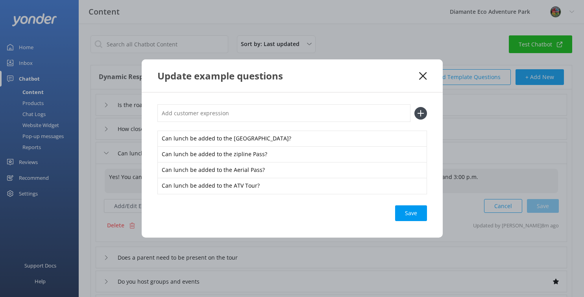
click at [187, 117] on input "text" at bounding box center [284, 113] width 253 height 18
paste input ". Can we pay for meal later if we choose to eat?"
drag, startPoint x: 167, startPoint y: 113, endPoint x: 154, endPoint y: 115, distance: 12.7
click at [154, 115] on div ". Can we pay for meal later if we choose to eat? Can lunch be added to the [GEO…" at bounding box center [292, 165] width 301 height 145
type input "Can we pay for meal later if we choose to eat?"
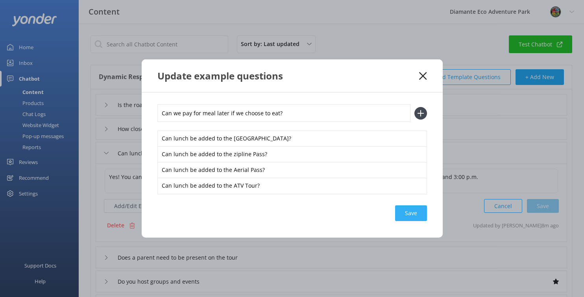
click at [411, 212] on div "Save" at bounding box center [411, 214] width 32 height 16
click at [413, 215] on div "Save" at bounding box center [411, 214] width 32 height 16
click at [299, 118] on input "Can we pay for meal later if we choose to eat?" at bounding box center [284, 113] width 253 height 18
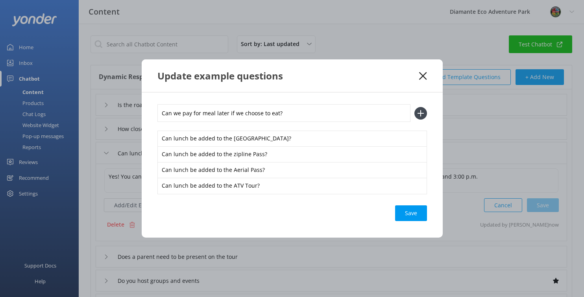
click at [420, 113] on use at bounding box center [420, 113] width 7 height 7
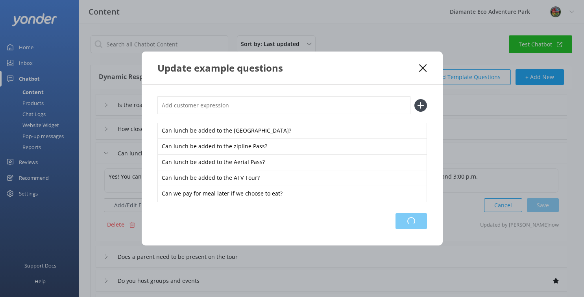
click at [412, 222] on div "Loading.." at bounding box center [412, 221] width 32 height 16
click at [412, 220] on div "Save" at bounding box center [411, 221] width 32 height 16
click at [425, 64] on icon at bounding box center [422, 68] width 7 height 8
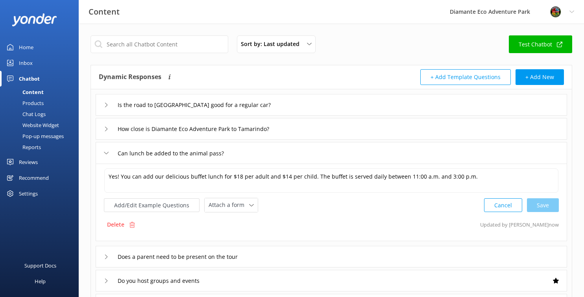
click at [25, 78] on div "Chatbot" at bounding box center [29, 79] width 21 height 16
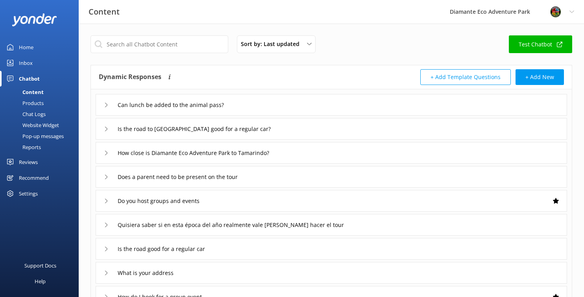
click at [28, 63] on div "Inbox" at bounding box center [26, 63] width 14 height 16
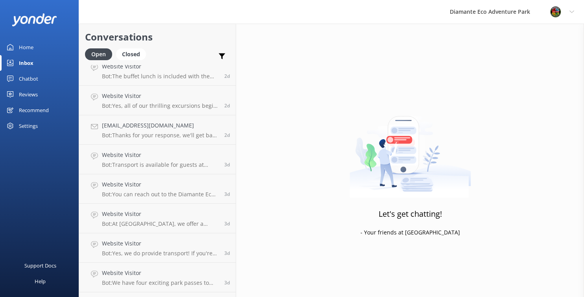
scroll to position [920, 0]
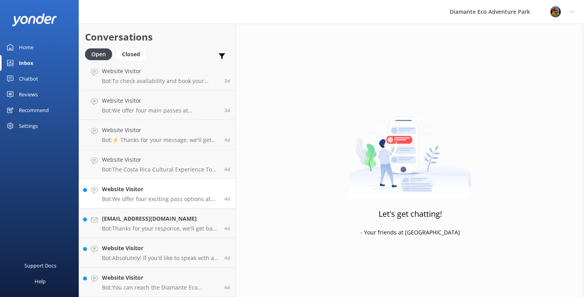
click at [139, 193] on h4 "Website Visitor" at bounding box center [160, 189] width 117 height 9
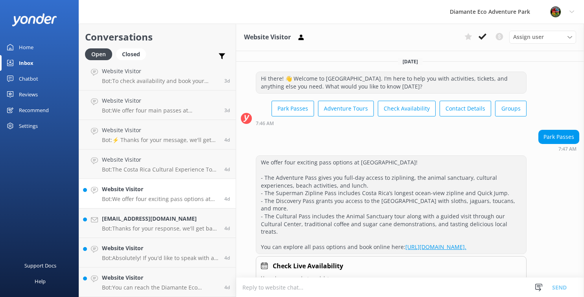
scroll to position [28, 0]
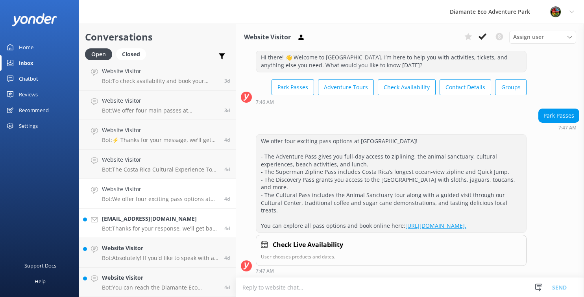
click at [130, 215] on h4 "[EMAIL_ADDRESS][DOMAIN_NAME]" at bounding box center [160, 219] width 117 height 9
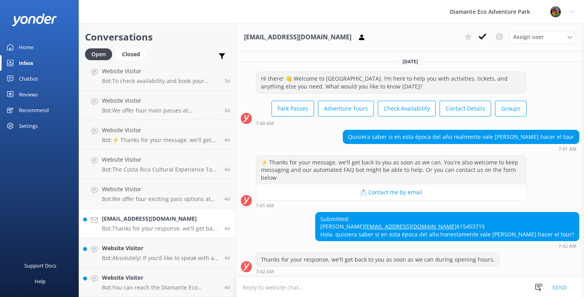
scroll to position [16, 0]
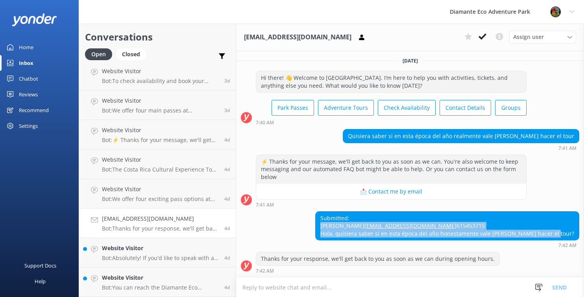
drag, startPoint x: 353, startPoint y: 210, endPoint x: 410, endPoint y: 240, distance: 64.3
click at [410, 240] on div "Submitted: [PERSON_NAME] [PERSON_NAME][EMAIL_ADDRESS][DOMAIN_NAME] 615453715 Ho…" at bounding box center [447, 226] width 264 height 30
copy div "[PERSON_NAME] [PERSON_NAME][EMAIL_ADDRESS][DOMAIN_NAME] 615453715 Hola, quisier…"
click at [139, 257] on p "Bot: Absolutely! If you'd like to speak with a live agent from the Diamante Eco…" at bounding box center [160, 258] width 117 height 7
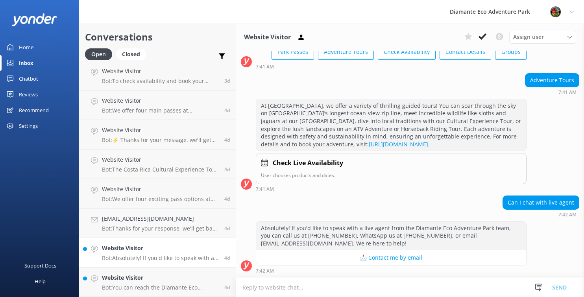
scroll to position [64, 0]
click at [108, 275] on h4 "Website Visitor" at bounding box center [160, 278] width 117 height 9
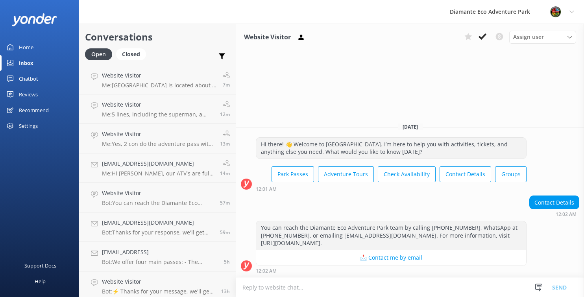
click at [22, 47] on div "Home" at bounding box center [26, 47] width 15 height 16
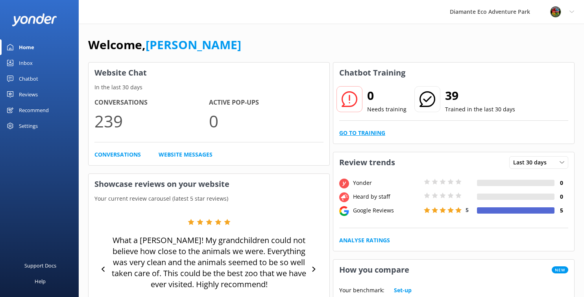
click at [376, 134] on link "Go to Training" at bounding box center [362, 133] width 46 height 9
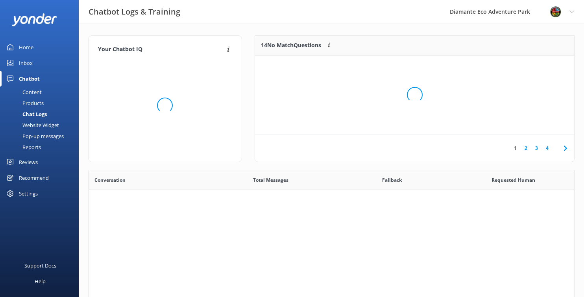
scroll to position [276, 486]
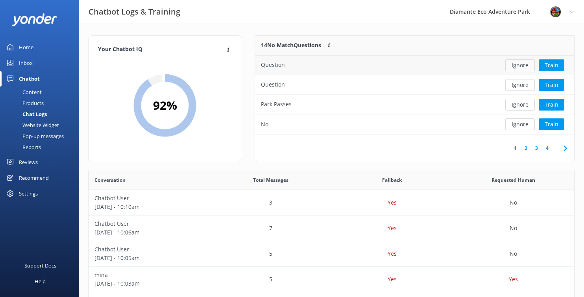
click at [521, 65] on button "Ignore" at bounding box center [521, 65] width 30 height 12
click at [520, 67] on button "Ignore" at bounding box center [521, 65] width 30 height 12
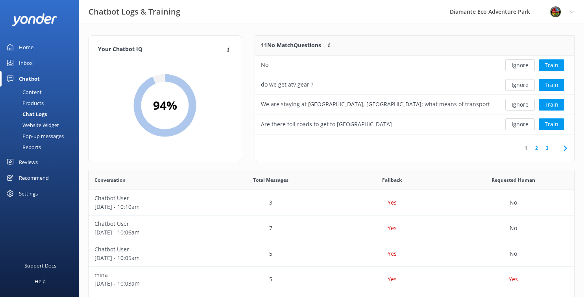
click at [520, 67] on button "Ignore" at bounding box center [521, 65] width 30 height 12
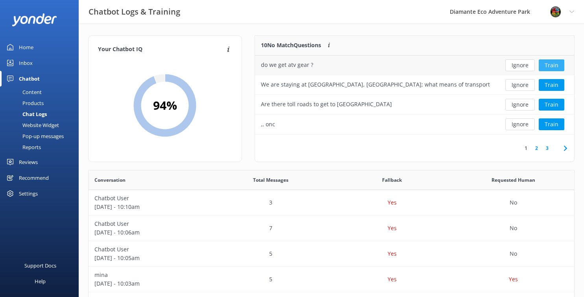
click at [555, 68] on button "Train" at bounding box center [552, 65] width 26 height 12
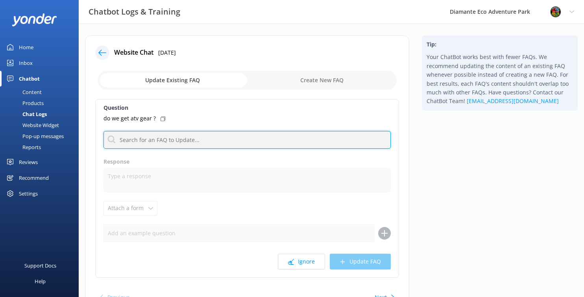
click at [157, 143] on input "text" at bounding box center [248, 140] width 288 height 18
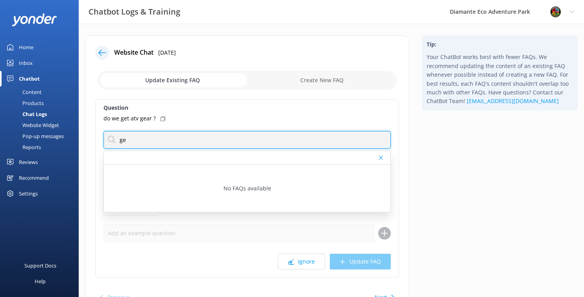
type input "g"
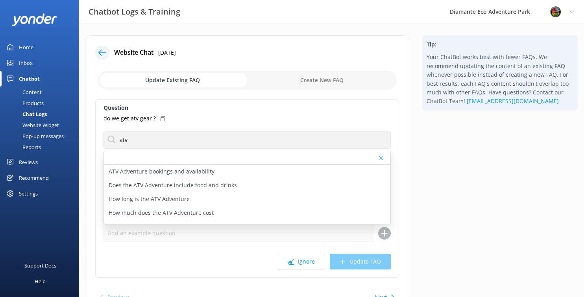
click at [234, 116] on div "do we get atv gear ?" at bounding box center [248, 118] width 288 height 9
drag, startPoint x: 156, startPoint y: 118, endPoint x: 102, endPoint y: 118, distance: 53.6
click at [102, 118] on div "Question do we get atv gear ? atv ATV Adventure bookings and availability Does …" at bounding box center [247, 188] width 304 height 179
copy p "do we get atv gear ?"
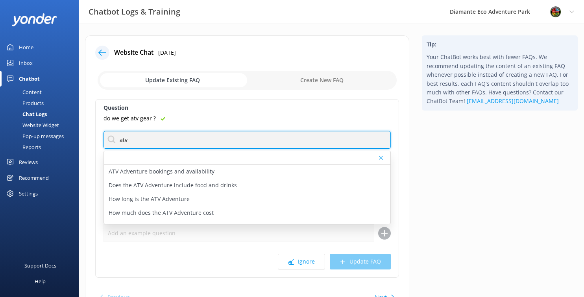
click at [146, 140] on input "atv" at bounding box center [248, 140] width 288 height 18
type input "a"
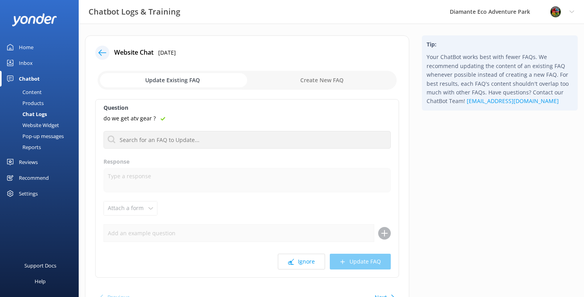
click at [104, 51] on icon at bounding box center [102, 53] width 8 height 8
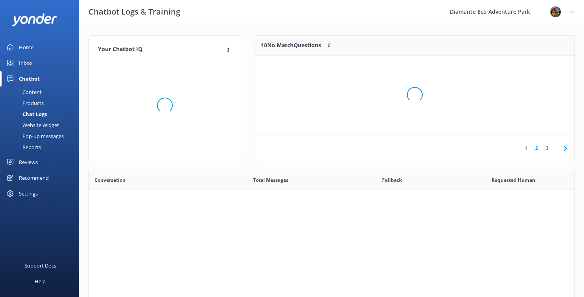
scroll to position [276, 486]
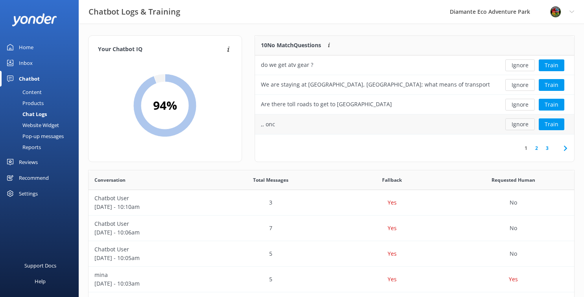
click at [524, 124] on button "Ignore" at bounding box center [521, 125] width 30 height 12
click at [550, 105] on button "Train" at bounding box center [552, 105] width 26 height 12
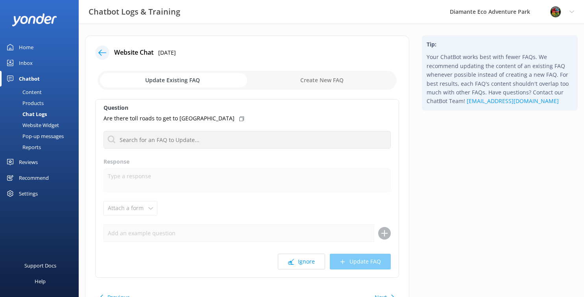
click at [136, 120] on p "Are there toll roads to get to [GEOGRAPHIC_DATA]" at bounding box center [169, 118] width 131 height 9
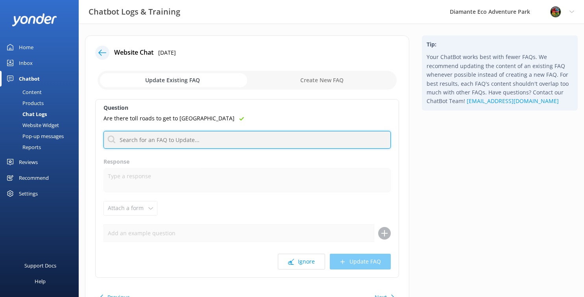
click at [133, 139] on input "text" at bounding box center [248, 140] width 288 height 18
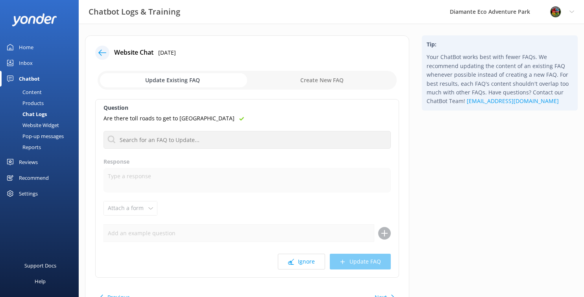
click at [325, 82] on input "checkbox" at bounding box center [247, 80] width 299 height 19
checkbox input "true"
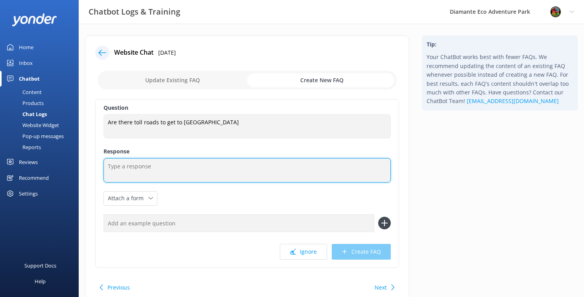
click at [134, 169] on textarea at bounding box center [248, 170] width 288 height 24
paste textarea "There are no toll roads on the routes to [GEOGRAPHIC_DATA] from popular nearby …"
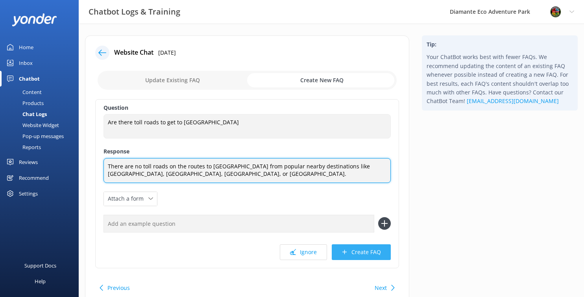
type textarea "There are no toll roads on the routes to [GEOGRAPHIC_DATA] from popular nearby …"
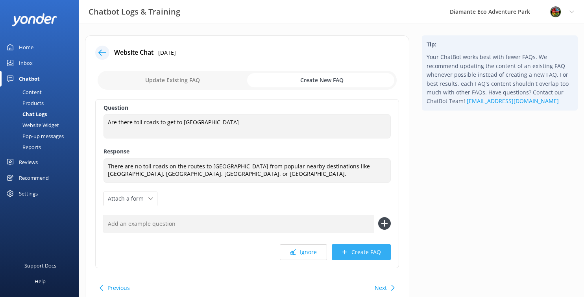
click at [367, 255] on button "Create FAQ" at bounding box center [361, 253] width 59 height 16
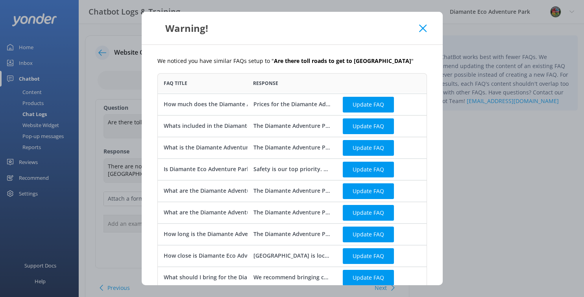
scroll to position [26, 0]
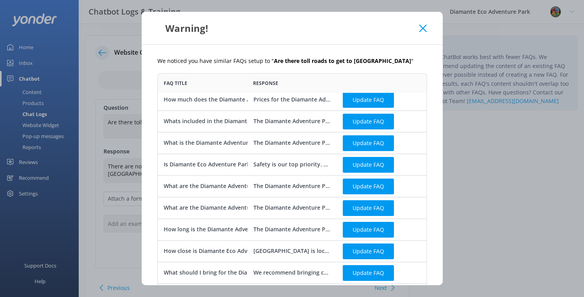
click at [425, 26] on icon at bounding box center [422, 28] width 7 height 8
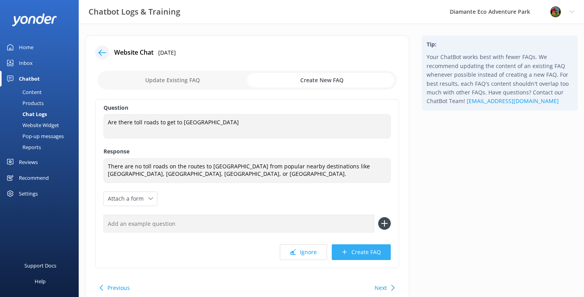
click at [366, 257] on button "Create FAQ" at bounding box center [361, 253] width 59 height 16
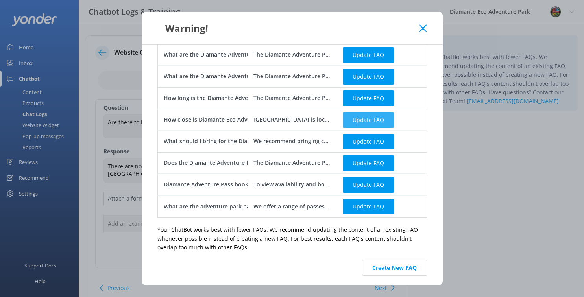
scroll to position [134, 0]
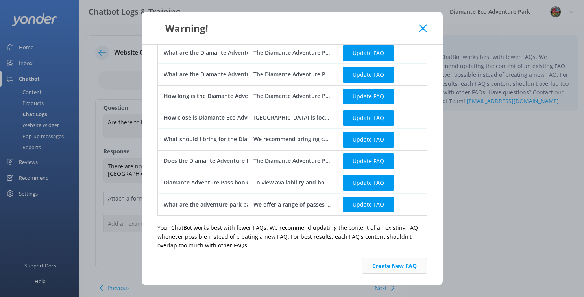
click at [400, 269] on button "Create New FAQ" at bounding box center [394, 266] width 65 height 16
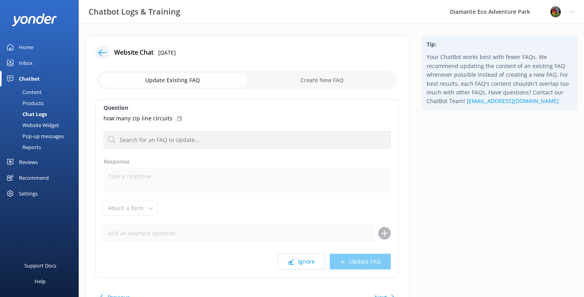
click at [102, 52] on use at bounding box center [102, 53] width 8 height 6
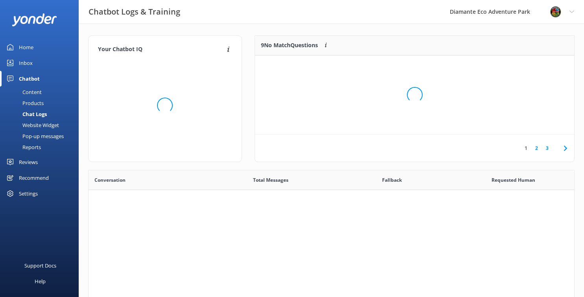
scroll to position [276, 486]
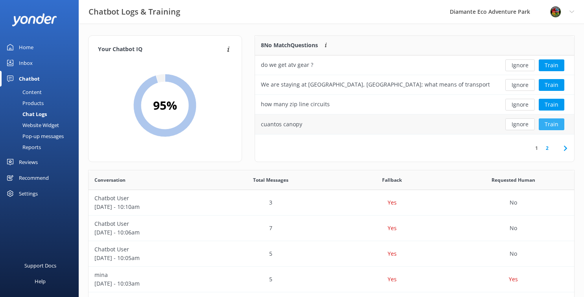
click at [551, 124] on button "Train" at bounding box center [552, 125] width 26 height 12
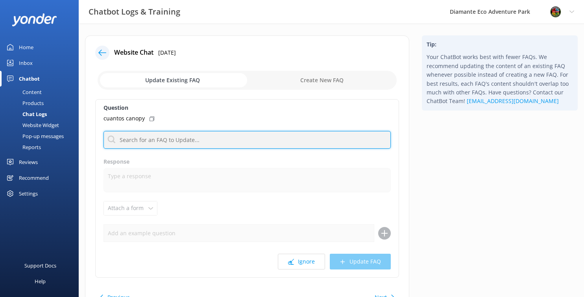
click at [124, 145] on input "text" at bounding box center [248, 140] width 288 height 18
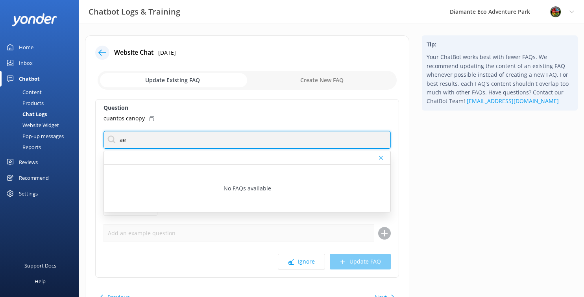
type input "a"
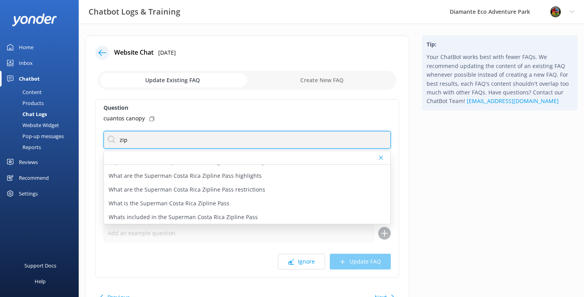
scroll to position [65, 0]
type input "zip"
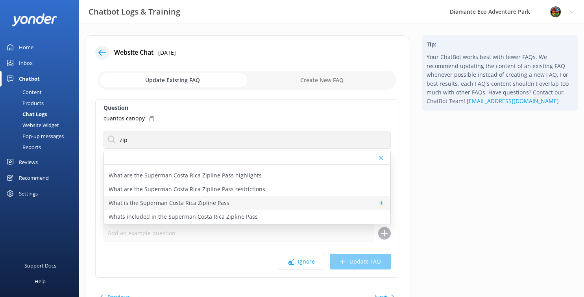
click at [164, 202] on p "What is the Superman Costa Rica Zipline Pass" at bounding box center [169, 203] width 121 height 9
type textarea "The Superman Costa Rica Zipline Pass is an aerial adventure that includes one o…"
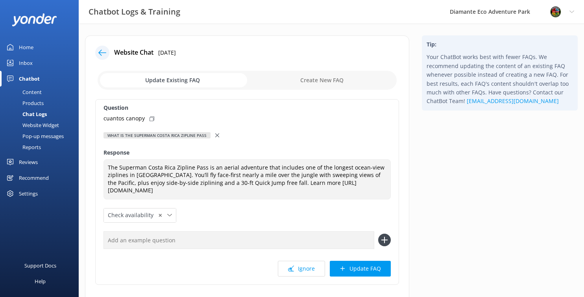
click at [216, 134] on icon at bounding box center [217, 136] width 4 height 4
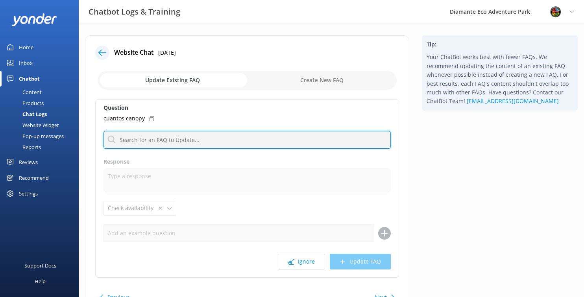
click at [127, 141] on input "text" at bounding box center [248, 140] width 288 height 18
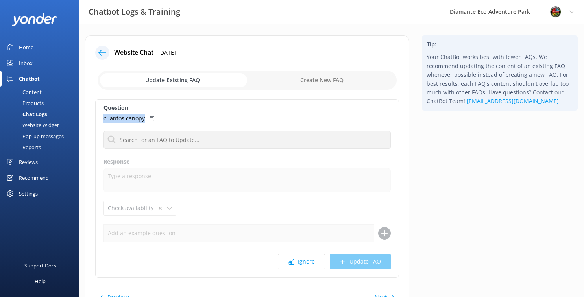
drag, startPoint x: 143, startPoint y: 118, endPoint x: 89, endPoint y: 118, distance: 54.4
click at [89, 118] on div "Website Chat [DATE] Update Existing FAQ Create New FAQ Question cuantos canopy …" at bounding box center [247, 176] width 325 height 282
click at [297, 263] on button "Ignore" at bounding box center [301, 262] width 47 height 16
click at [27, 46] on div "Home" at bounding box center [26, 47] width 15 height 16
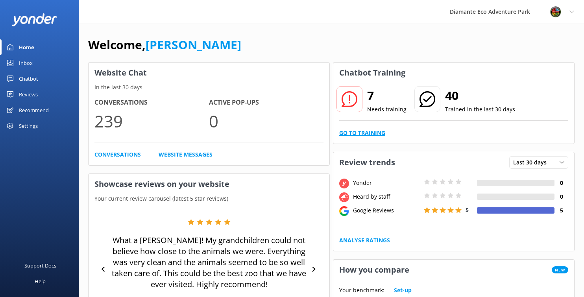
click at [353, 132] on link "Go to Training" at bounding box center [362, 133] width 46 height 9
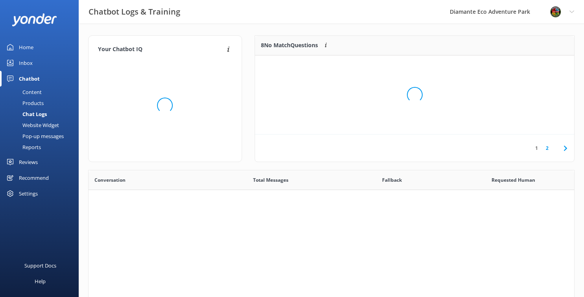
scroll to position [276, 486]
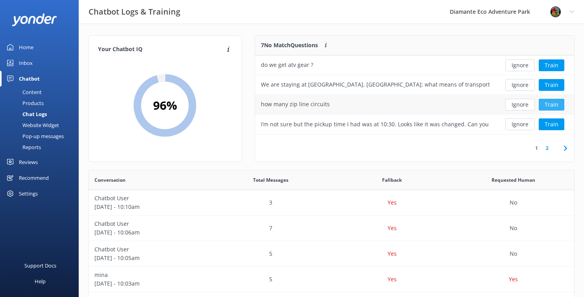
click at [555, 106] on button "Train" at bounding box center [552, 105] width 26 height 12
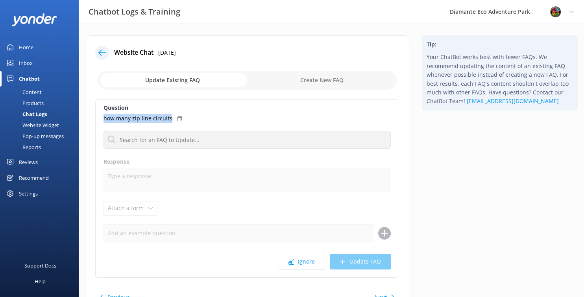
drag, startPoint x: 171, startPoint y: 119, endPoint x: 104, endPoint y: 118, distance: 67.8
click at [104, 118] on div "how many zip line circuits" at bounding box center [248, 118] width 288 height 9
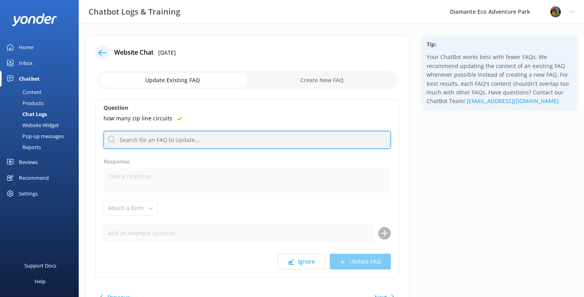
click at [129, 145] on input "text" at bounding box center [248, 140] width 288 height 18
paste input "The Aerial Pass includes four lines, featuring the famous Superman line (the lo…"
type input "The Aerial Pass includes four lines, featuring the famous Superman line (the lo…"
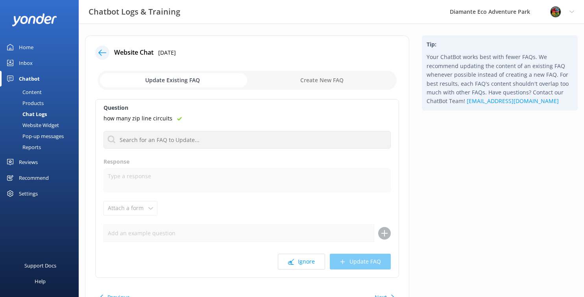
click at [319, 80] on input "checkbox" at bounding box center [247, 80] width 299 height 19
checkbox input "true"
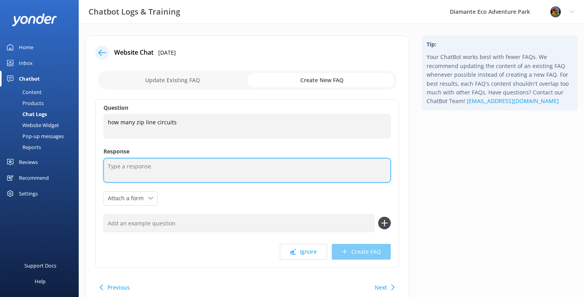
click at [125, 167] on textarea at bounding box center [248, 170] width 288 height 24
paste textarea "The Aerial Pass includes four lines, featuring the famous Superman line (the lo…"
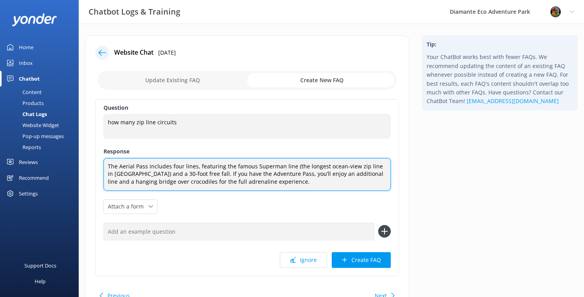
type textarea "The Aerial Pass includes four lines, featuring the famous Superman line (the lo…"
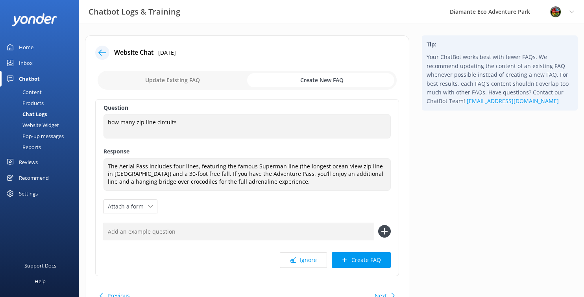
click at [123, 237] on input "text" at bounding box center [239, 232] width 271 height 18
paste input "How many zip line circuits does Diamante Eco Adventure Park have?"
type input "How many zip line circuits does Diamante Eco Adventure Park have?"
click at [385, 234] on icon at bounding box center [384, 231] width 13 height 13
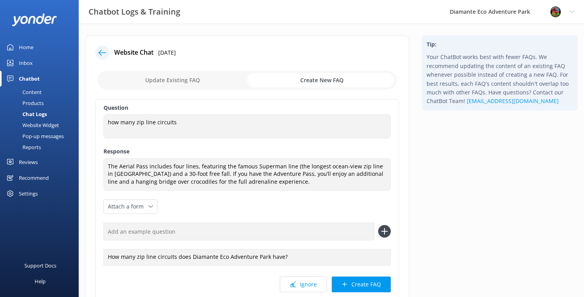
click at [129, 234] on input "text" at bounding box center [239, 232] width 271 height 18
paste input "How many zip line circuits does Diamante Eco Adventure Park have?"
drag, startPoint x: 137, startPoint y: 232, endPoint x: 175, endPoint y: 232, distance: 37.8
click at [175, 232] on input "How many zip line circuits does Diamante Eco Adventure Park have?" at bounding box center [239, 232] width 271 height 18
click at [137, 232] on input "How many lines does Diamante Eco Adventure Park have?" at bounding box center [239, 232] width 271 height 18
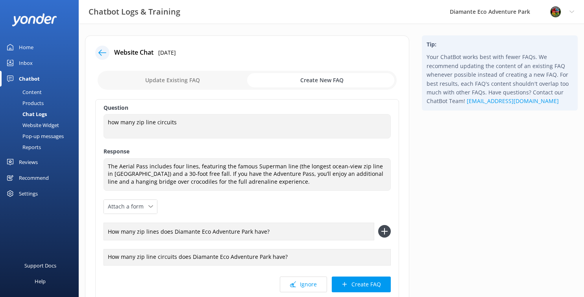
type input "How many zip lines does Diamante Eco Adventure Park have?"
click at [384, 228] on icon at bounding box center [384, 231] width 13 height 13
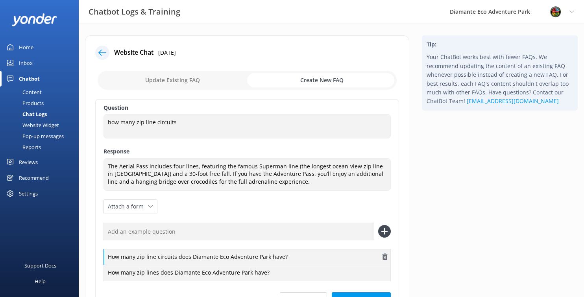
click at [150, 253] on div "How many zip line circuits does Diamante Eco Adventure Park have?" at bounding box center [248, 257] width 288 height 17
click at [118, 226] on input "text" at bounding box center [239, 232] width 271 height 18
paste input "How many zip line circuits does Diamante Eco Adventure Park have?"
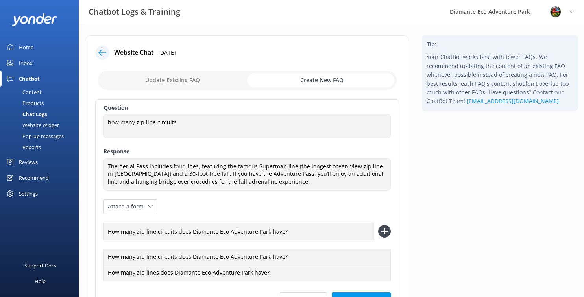
click at [138, 232] on input "How many zip line circuits does Diamante Eco Adventure Park have?" at bounding box center [239, 232] width 271 height 18
click at [149, 232] on input "How many zip line circuits does Diamante Eco Adventure Park have?" at bounding box center [239, 232] width 271 height 18
type input "How many zipline circuits does Diamante Eco Adventure Park have?"
click at [384, 229] on use at bounding box center [385, 231] width 7 height 7
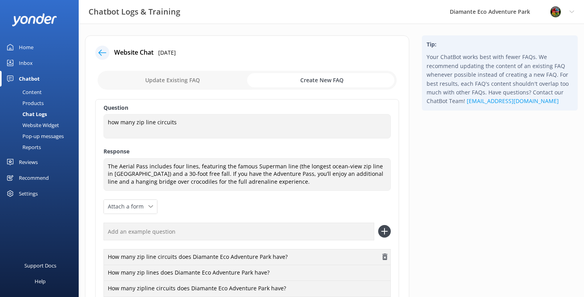
click at [387, 257] on use "button" at bounding box center [385, 257] width 5 height 7
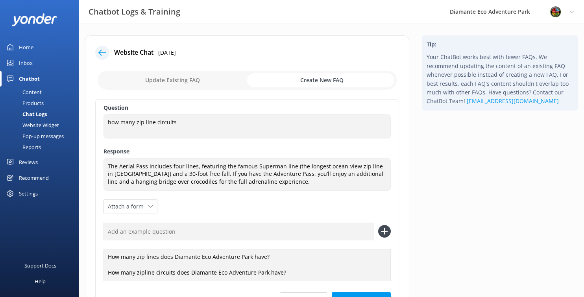
click at [130, 236] on input "text" at bounding box center [239, 232] width 271 height 18
paste input "How many zip line circuits does Diamante Eco Adventure Park have?"
drag, startPoint x: 156, startPoint y: 231, endPoint x: 177, endPoint y: 231, distance: 20.5
click at [177, 231] on input "How many zip line circuits does Diamante Eco Adventure Park have?" at bounding box center [239, 232] width 271 height 18
type input "How many ziplines does Diamante Eco Adventure Park have?"
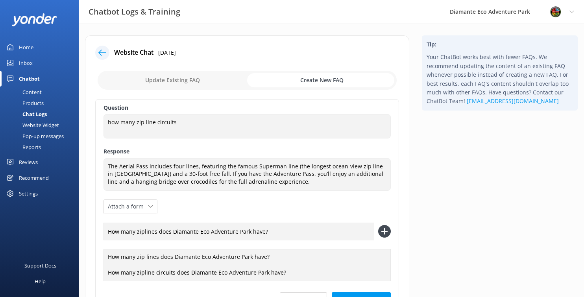
click at [390, 229] on icon at bounding box center [384, 231] width 13 height 13
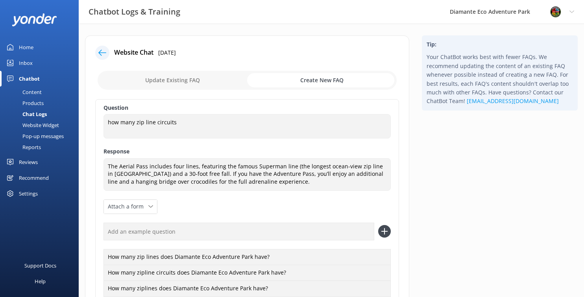
click at [122, 232] on input "text" at bounding box center [239, 232] width 271 height 18
type input "Cuantos Canopy hay en Diamante"
click at [380, 231] on icon at bounding box center [384, 231] width 13 height 13
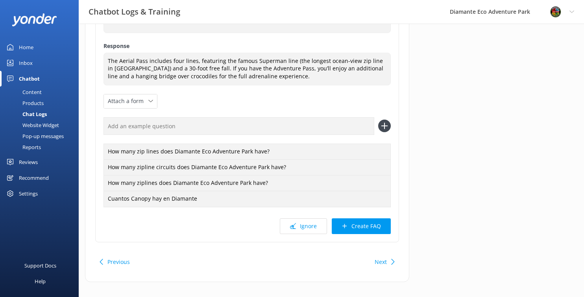
scroll to position [114, 0]
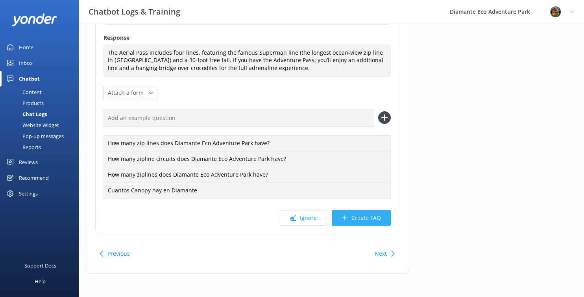
click at [359, 217] on button "Create FAQ" at bounding box center [361, 218] width 59 height 16
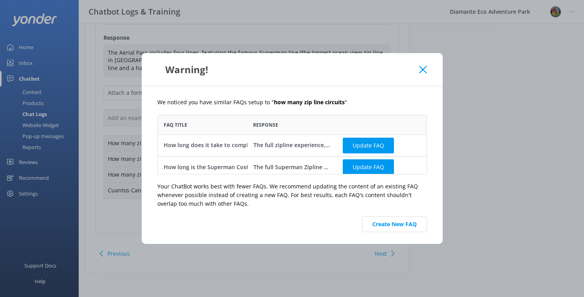
scroll to position [59, 270]
click at [403, 226] on button "Create New FAQ" at bounding box center [394, 225] width 65 height 16
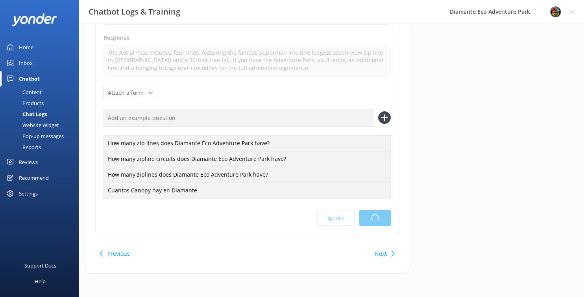
scroll to position [0, 0]
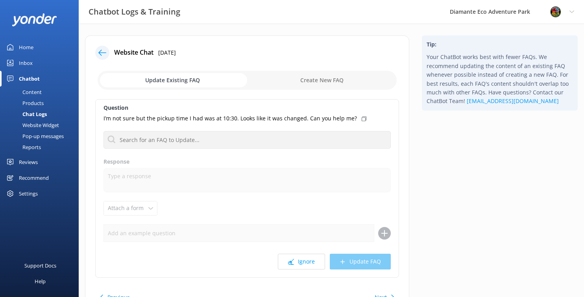
click at [27, 65] on div "Inbox" at bounding box center [26, 63] width 14 height 16
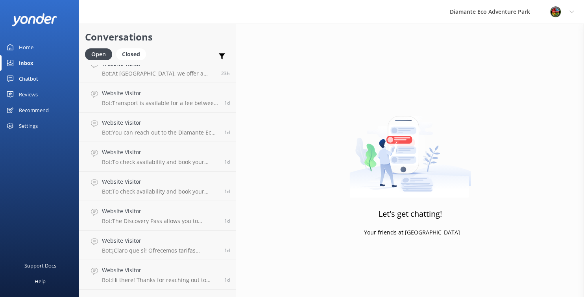
scroll to position [390, 0]
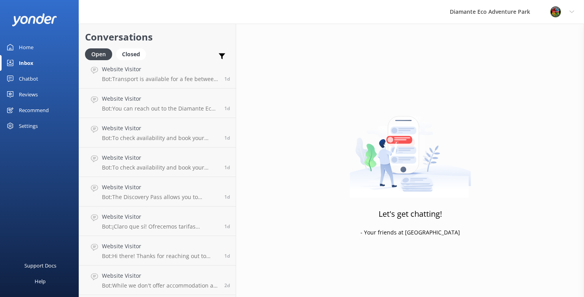
click at [43, 41] on link "Home" at bounding box center [39, 47] width 79 height 16
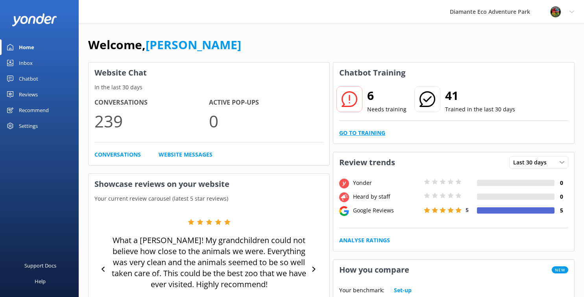
click at [357, 132] on link "Go to Training" at bounding box center [362, 133] width 46 height 9
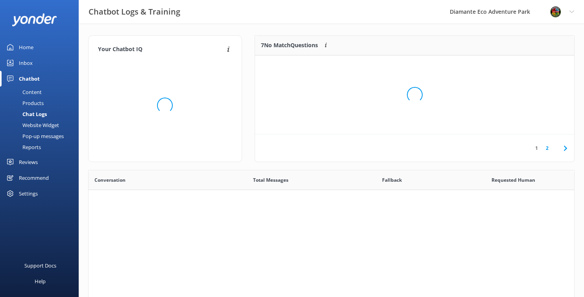
scroll to position [276, 486]
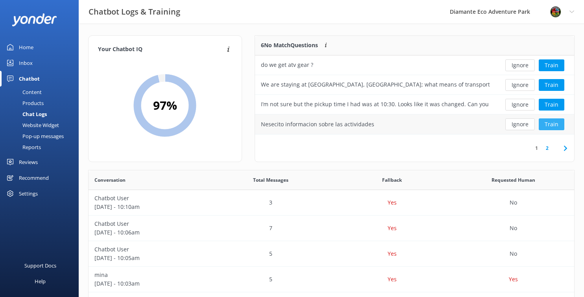
click at [557, 126] on button "Train" at bounding box center [552, 125] width 26 height 12
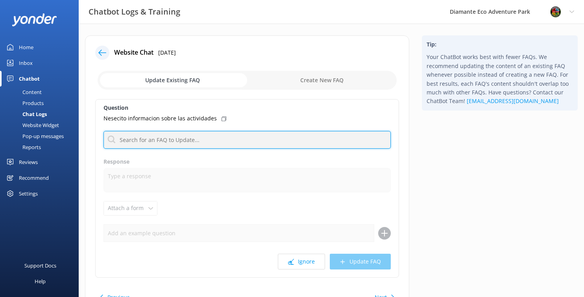
click at [145, 142] on input "text" at bounding box center [248, 140] width 288 height 18
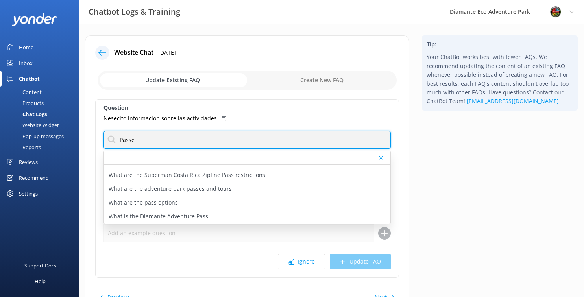
scroll to position [163, 0]
type input "Passe"
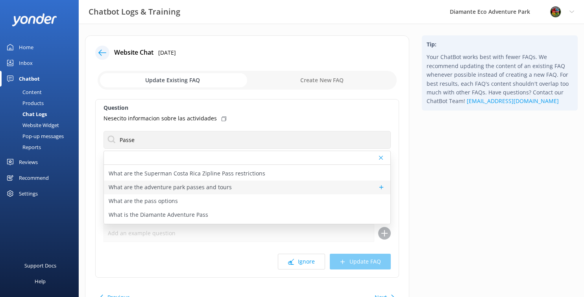
click at [119, 188] on p "What are the adventure park passes and tours" at bounding box center [170, 187] width 123 height 9
type textarea "We offer a range of passes and tours including ziplining, ATV rides, horseback …"
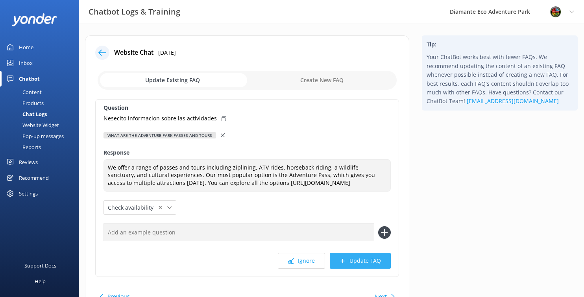
click at [360, 261] on button "Update FAQ" at bounding box center [360, 261] width 61 height 16
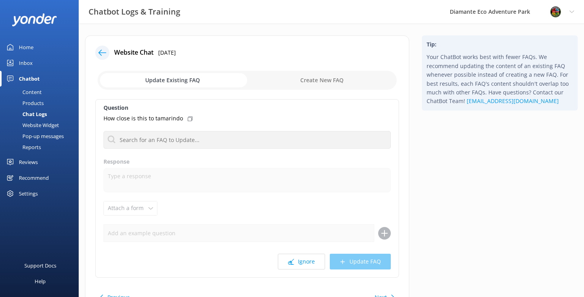
click at [24, 45] on div "Home" at bounding box center [26, 47] width 15 height 16
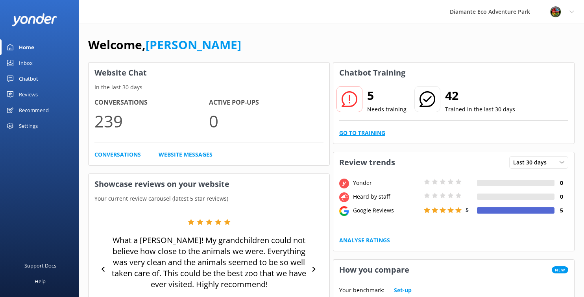
click at [361, 133] on link "Go to Training" at bounding box center [362, 133] width 46 height 9
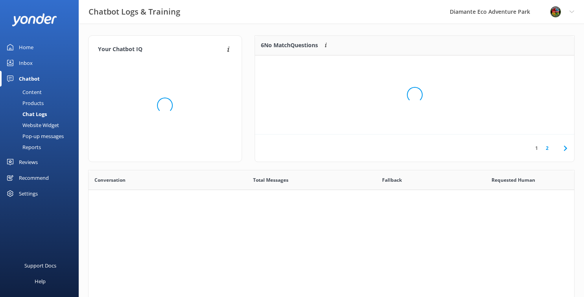
scroll to position [276, 486]
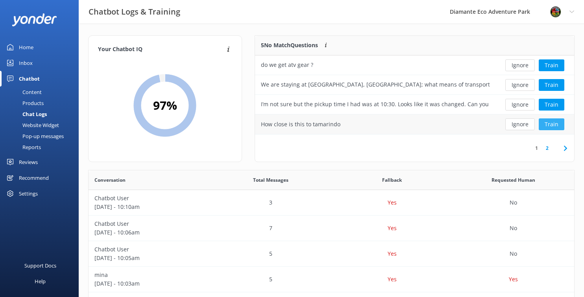
click at [558, 126] on button "Train" at bounding box center [552, 125] width 26 height 12
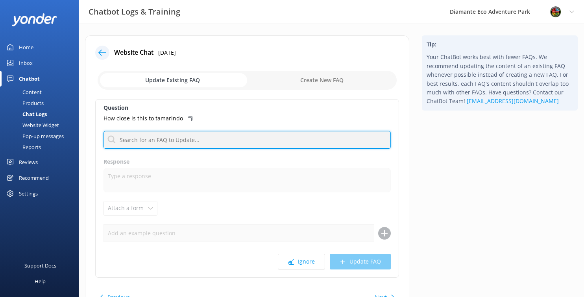
click at [144, 140] on input "text" at bounding box center [248, 140] width 288 height 18
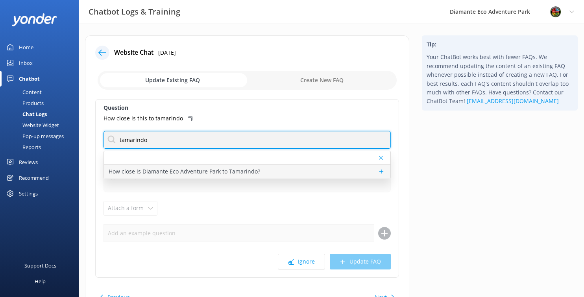
type input "tamarindo"
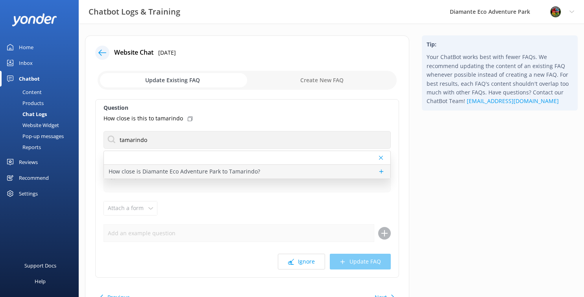
click at [153, 172] on p "How close is Diamante Eco Adventure Park to Tamarindo?" at bounding box center [185, 171] width 152 height 9
type textarea "[GEOGRAPHIC_DATA] is located about 1 hour from [GEOGRAPHIC_DATA] (approximately…"
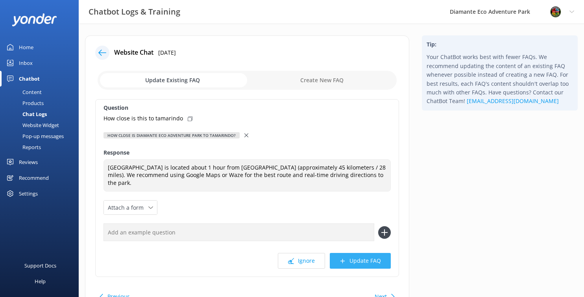
click at [365, 263] on button "Update FAQ" at bounding box center [360, 261] width 61 height 16
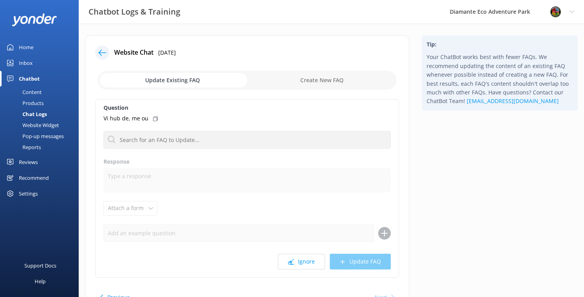
click at [26, 48] on div "Home" at bounding box center [26, 47] width 15 height 16
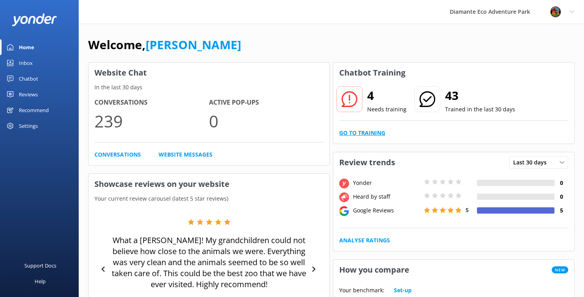
click at [369, 132] on link "Go to Training" at bounding box center [362, 133] width 46 height 9
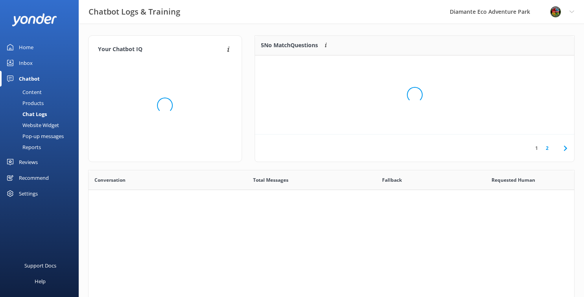
scroll to position [276, 486]
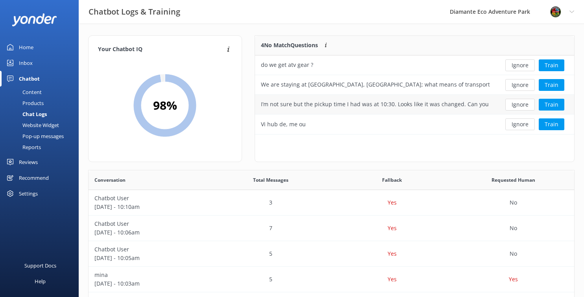
click at [478, 105] on div "I’m not sure but the pickup time I had was at 10:30. Looks like it was changed.…" at bounding box center [375, 104] width 229 height 9
click at [550, 103] on button "Train" at bounding box center [552, 105] width 26 height 12
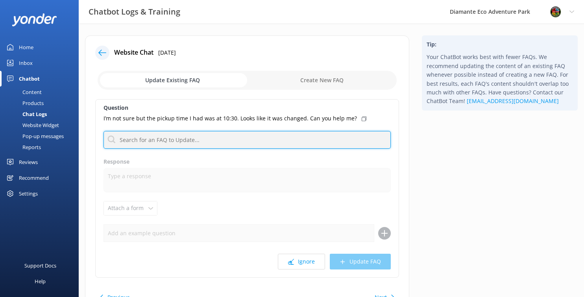
click at [152, 143] on input "text" at bounding box center [248, 140] width 288 height 18
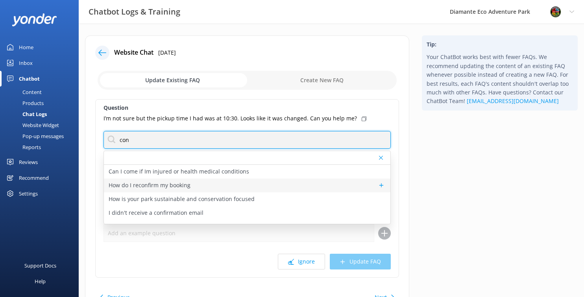
type input "con"
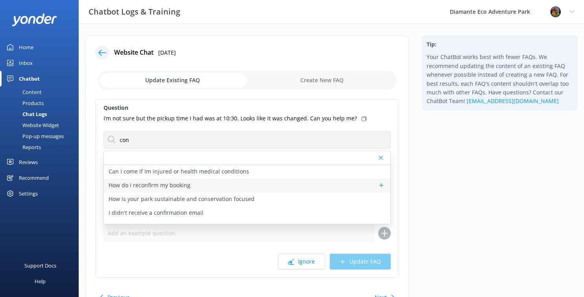
click at [165, 189] on p "How do I reconfirm my booking" at bounding box center [150, 185] width 82 height 9
type textarea "You don’t need to reconfirm your booking - a confirmation email is automaticall…"
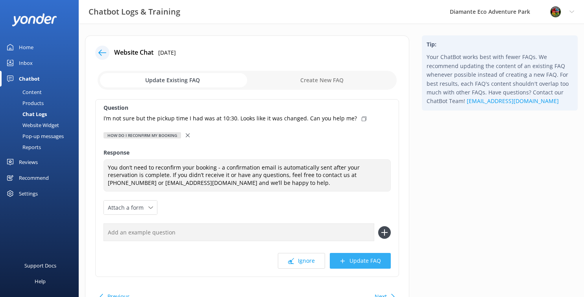
click at [374, 259] on button "Update FAQ" at bounding box center [360, 261] width 61 height 16
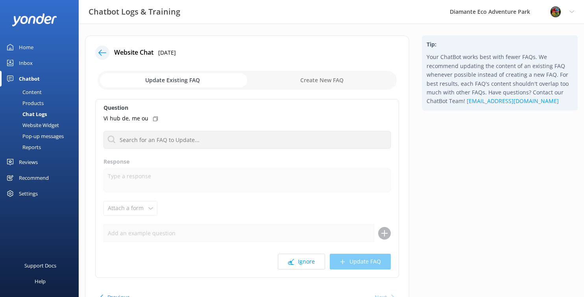
click at [41, 43] on link "Home" at bounding box center [39, 47] width 79 height 16
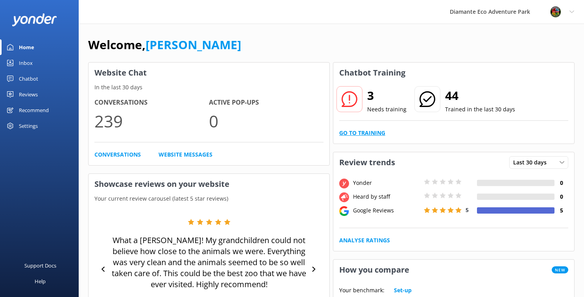
click at [364, 134] on link "Go to Training" at bounding box center [362, 133] width 46 height 9
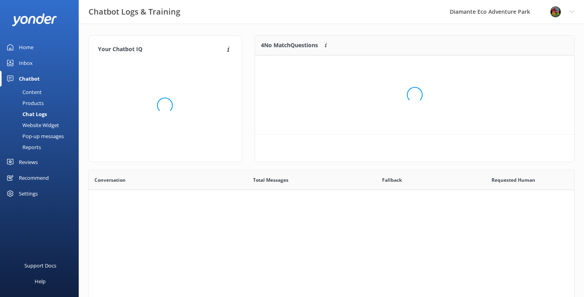
scroll to position [79, 319]
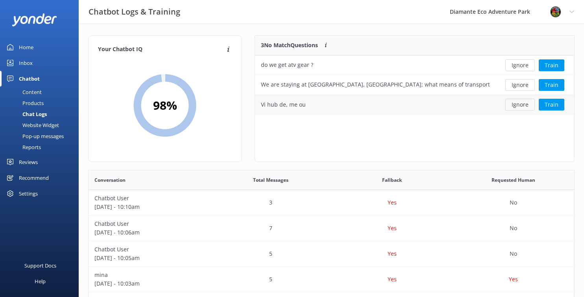
click at [523, 104] on button "Ignore" at bounding box center [521, 105] width 30 height 12
click at [549, 67] on button "Train" at bounding box center [552, 65] width 26 height 12
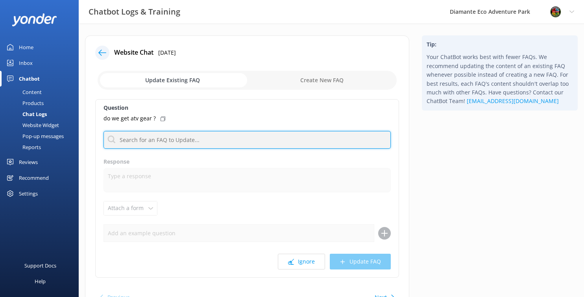
click at [130, 143] on input "text" at bounding box center [248, 140] width 288 height 18
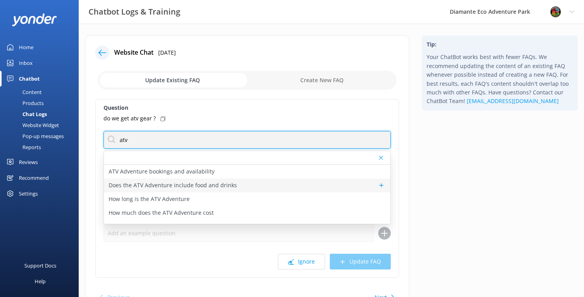
type input "atv"
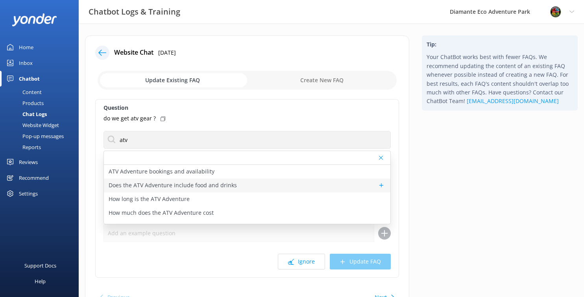
click at [136, 183] on p "Does the ATV Adventure include food and drinks" at bounding box center [173, 185] width 128 height 9
type textarea "Food and drinks are not included with the ATV Adventure, but you can add a buff…"
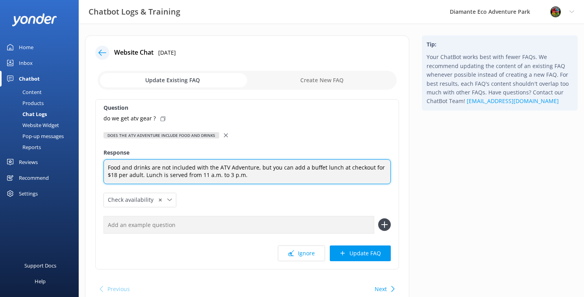
drag, startPoint x: 258, startPoint y: 182, endPoint x: 89, endPoint y: 161, distance: 169.4
click at [89, 161] on div "Website Chat [DATE] Update Existing FAQ Create New FAQ Question do we get atv g…" at bounding box center [247, 172] width 325 height 274
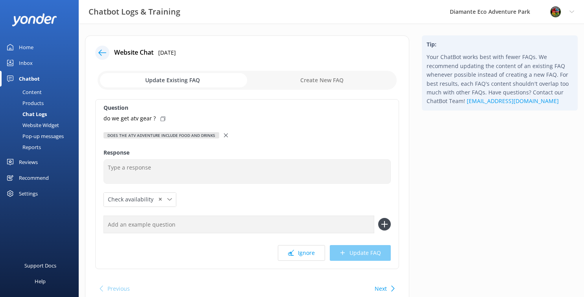
click at [226, 136] on icon at bounding box center [226, 136] width 4 height 4
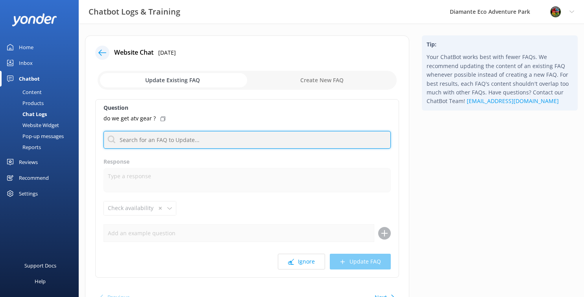
click at [138, 137] on input "text" at bounding box center [248, 140] width 288 height 18
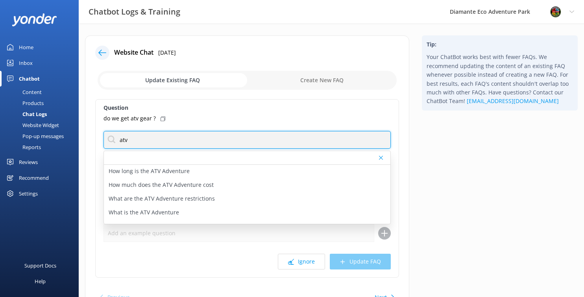
scroll to position [37, 0]
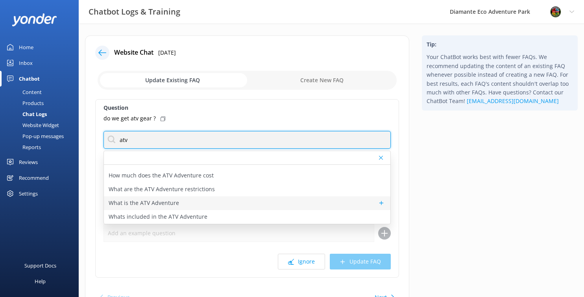
type input "atv"
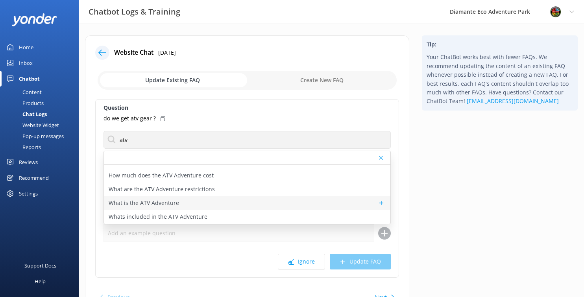
click at [135, 200] on p "What is the ATV Adventure" at bounding box center [144, 203] width 70 height 9
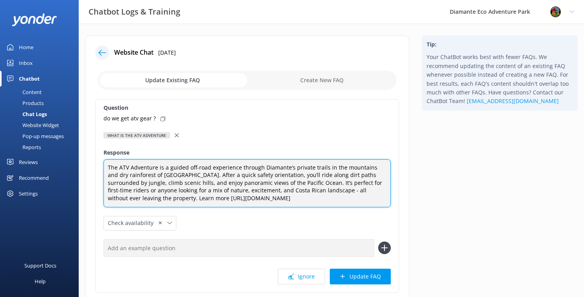
click at [208, 176] on textarea "The ATV Adventure is a guided off-road experience through Diamante’s private tr…" at bounding box center [248, 184] width 288 height 48
click at [131, 199] on textarea "The ATV Adventure is a guided off-road experience through Diamante’s private tr…" at bounding box center [248, 184] width 288 height 48
type textarea "The ATV Adventure is a guided off-road experience through Diamante’s private tr…"
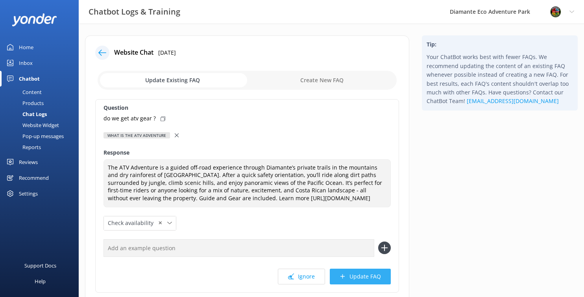
click at [361, 281] on button "Update FAQ" at bounding box center [360, 277] width 61 height 16
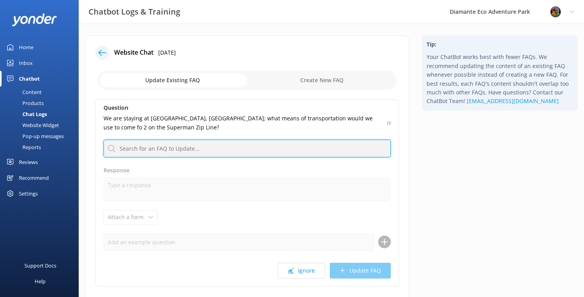
click at [141, 154] on input "text" at bounding box center [248, 149] width 288 height 18
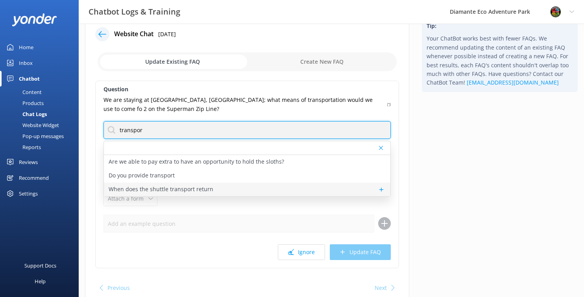
scroll to position [19, 0]
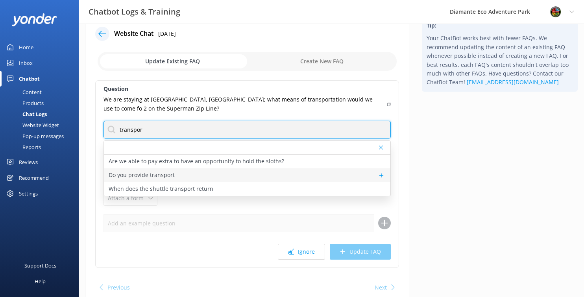
type input "transpor"
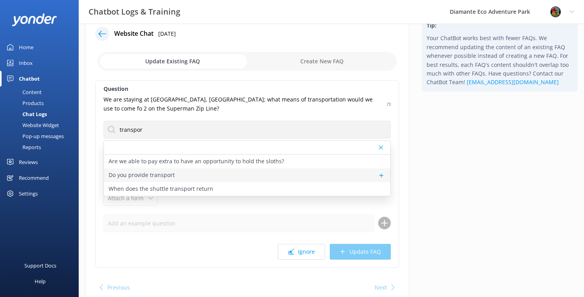
click at [148, 176] on p "Do you provide transport" at bounding box center [142, 175] width 66 height 9
type textarea "Transport is available. [GEOGRAPHIC_DATA] and Riu Guanacaste guests have free s…"
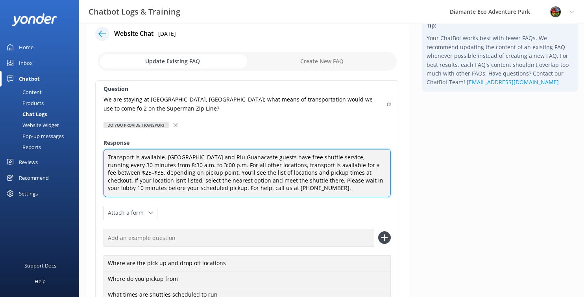
drag, startPoint x: 269, startPoint y: 188, endPoint x: 107, endPoint y: 153, distance: 165.5
click at [107, 153] on textarea "Transport is available. [GEOGRAPHIC_DATA] and Riu Guanacaste guests have free s…" at bounding box center [248, 173] width 288 height 48
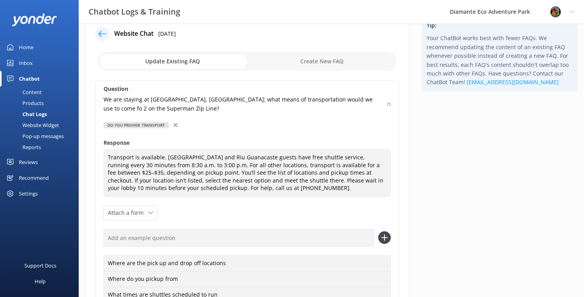
click at [174, 124] on icon at bounding box center [176, 125] width 4 height 4
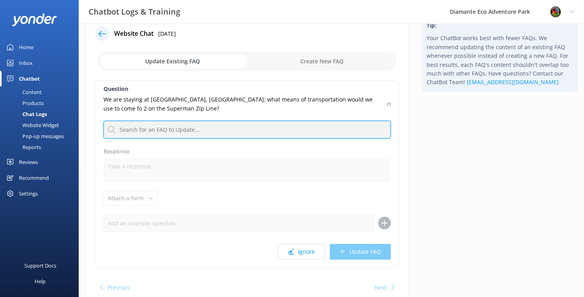
click at [126, 128] on input "text" at bounding box center [248, 130] width 288 height 18
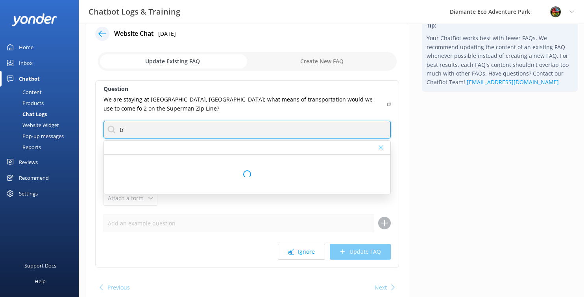
type input "t"
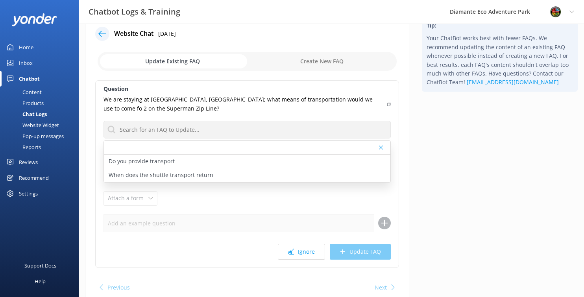
click at [27, 91] on div "Content" at bounding box center [23, 92] width 37 height 11
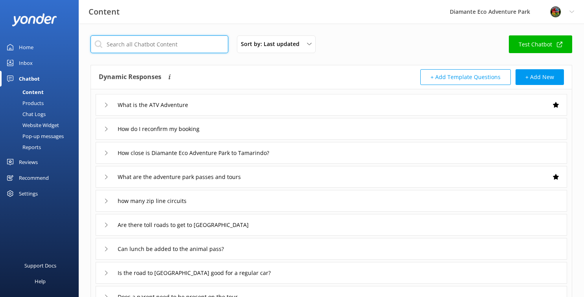
click at [130, 43] on input "text" at bounding box center [160, 44] width 138 height 18
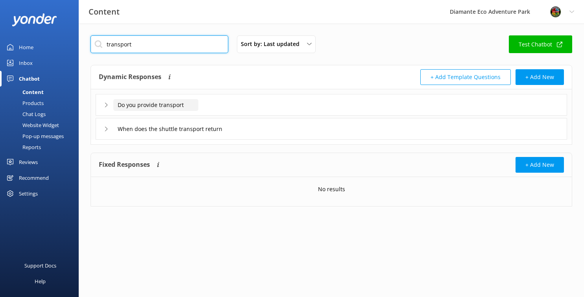
type input "transport"
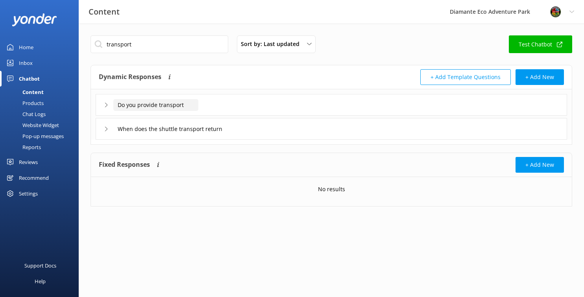
click at [120, 107] on input "Do you provide transport" at bounding box center [155, 105] width 85 height 12
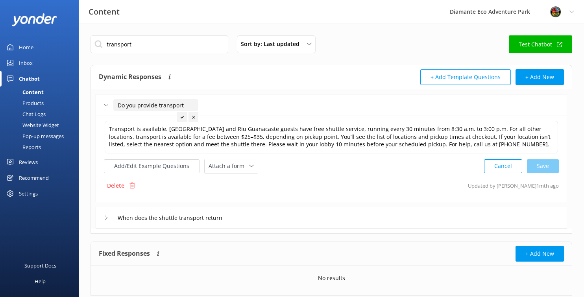
drag, startPoint x: 143, startPoint y: 168, endPoint x: 241, endPoint y: 123, distance: 107.3
click at [241, 123] on div "Transport is available. [GEOGRAPHIC_DATA] and Riu Guanacaste guests have free s…" at bounding box center [331, 147] width 455 height 54
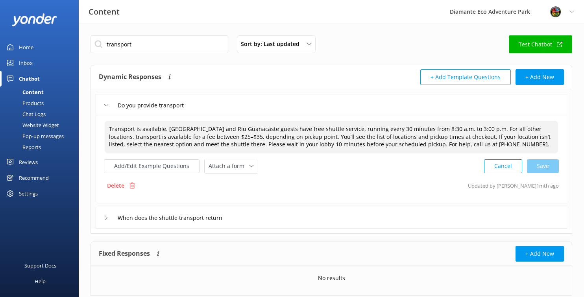
click at [238, 130] on textarea "Transport is available. [GEOGRAPHIC_DATA] and Riu Guanacaste guests have free s…" at bounding box center [332, 137] width 454 height 33
click at [281, 138] on textarea "Transport is available. [GEOGRAPHIC_DATA] and Riu Guanacaste guests have free s…" at bounding box center [332, 137] width 454 height 33
click at [278, 138] on textarea "Transport is available. [GEOGRAPHIC_DATA] and Riu Guanacaste guests have free s…" at bounding box center [332, 137] width 454 height 33
click at [206, 137] on textarea "Transport is available. [GEOGRAPHIC_DATA] and Riu Guanacaste guests have free s…" at bounding box center [332, 137] width 454 height 33
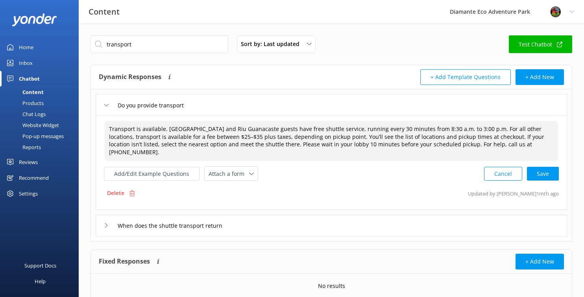
drag, startPoint x: 161, startPoint y: 138, endPoint x: 182, endPoint y: 137, distance: 21.7
click at [182, 137] on textarea "Transport is available. [GEOGRAPHIC_DATA] and Riu Guanacaste guests have free s…" at bounding box center [332, 141] width 454 height 40
drag, startPoint x: 170, startPoint y: 137, endPoint x: 185, endPoint y: 137, distance: 15.0
click at [185, 137] on textarea "Transport is available. [GEOGRAPHIC_DATA] and Riu Guanacaste guests have free s…" at bounding box center [332, 141] width 454 height 40
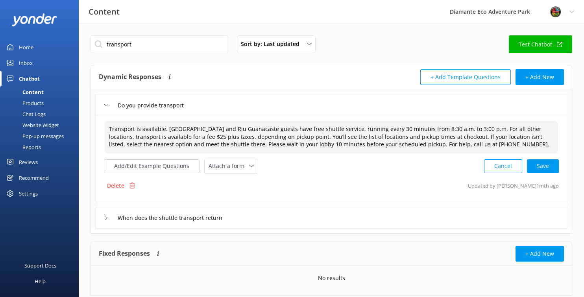
click at [197, 137] on textarea "Transport is available. [GEOGRAPHIC_DATA] and Riu Guanacaste guests have free s…" at bounding box center [332, 137] width 454 height 33
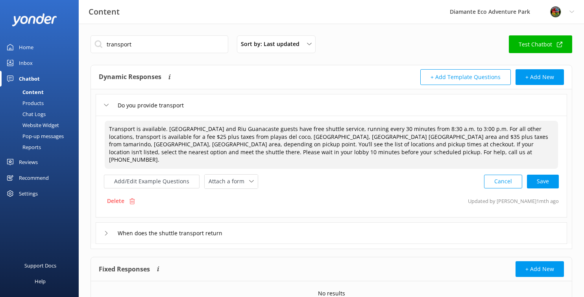
drag, startPoint x: 516, startPoint y: 137, endPoint x: 141, endPoint y: 143, distance: 375.0
click at [141, 143] on textarea "Transport is available. [GEOGRAPHIC_DATA] and Riu Guanacaste guests have free s…" at bounding box center [332, 145] width 454 height 48
click at [146, 138] on textarea "Transport is available. [GEOGRAPHIC_DATA] and Riu Guanacaste guests have free s…" at bounding box center [332, 145] width 454 height 48
click at [160, 137] on textarea "Transport is available. [GEOGRAPHIC_DATA] and Riu Guanacaste guests have free s…" at bounding box center [332, 145] width 454 height 48
paste textarea "depending on pickup point"
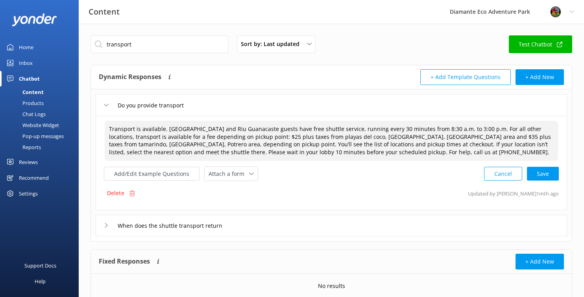
drag, startPoint x: 141, startPoint y: 145, endPoint x: 213, endPoint y: 144, distance: 71.7
click at [213, 144] on textarea "Transport is available. [GEOGRAPHIC_DATA] and Riu Guanacaste guests have free s…" at bounding box center [332, 141] width 454 height 40
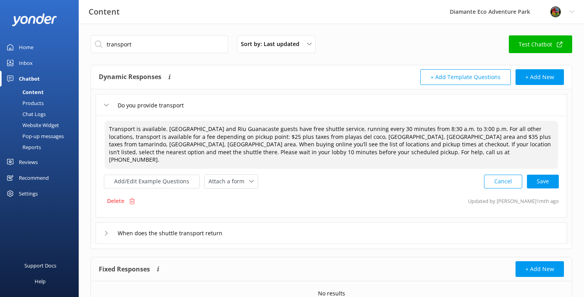
click at [390, 152] on textarea "Transport is available. [GEOGRAPHIC_DATA] and Riu Guanacaste guests have free s…" at bounding box center [332, 145] width 454 height 48
click at [554, 146] on textarea "Transport is available. [GEOGRAPHIC_DATA] and Riu Guanacaste guests have free s…" at bounding box center [332, 145] width 454 height 48
paste textarea "Yes! Transportation is available. RIU Palace and [GEOGRAPHIC_DATA] guests enjoy…"
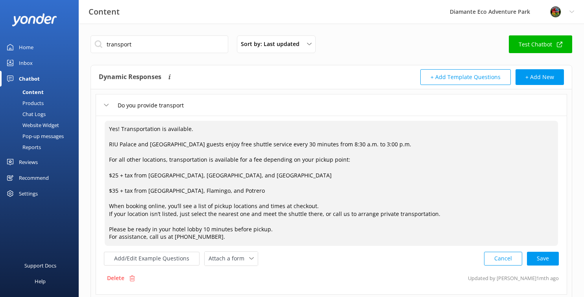
click at [118, 151] on textarea "Yes! Transportation is available. RIU Palace and [GEOGRAPHIC_DATA] guests enjoy…" at bounding box center [332, 183] width 454 height 125
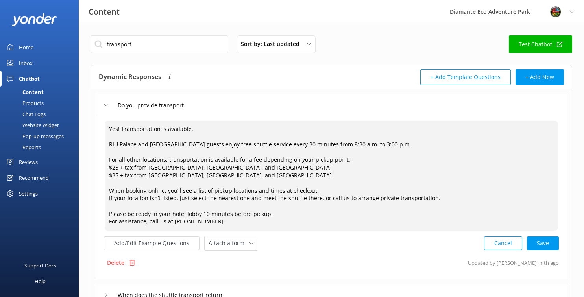
click at [110, 138] on textarea "Yes! Transportation is available. RIU Palace and [GEOGRAPHIC_DATA] guests enjoy…" at bounding box center [332, 176] width 454 height 110
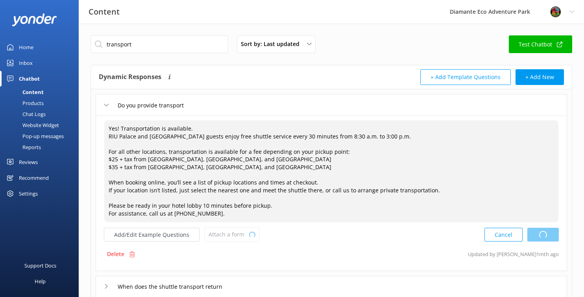
click at [539, 238] on div "Cancel Loading.." at bounding box center [522, 235] width 74 height 15
click at [542, 237] on div "Cancel Save" at bounding box center [521, 235] width 75 height 15
type textarea "Yes! Transportation is available. RIU Palace and [GEOGRAPHIC_DATA] guests enjoy…"
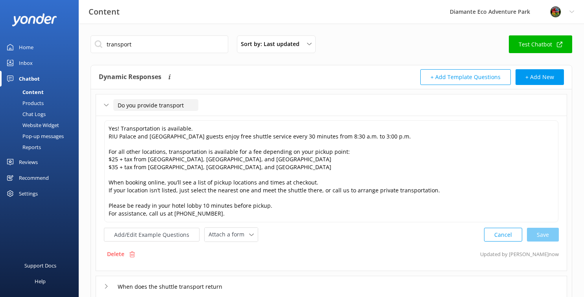
click at [182, 107] on input "Do you provide transport" at bounding box center [155, 105] width 85 height 12
click at [109, 105] on div "Do you provide transport" at bounding box center [146, 105] width 85 height 13
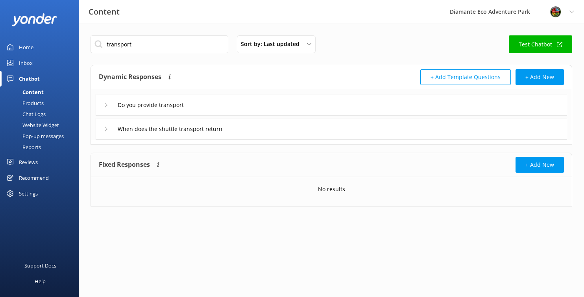
click at [105, 108] on div "Do you provide transport" at bounding box center [146, 104] width 85 height 13
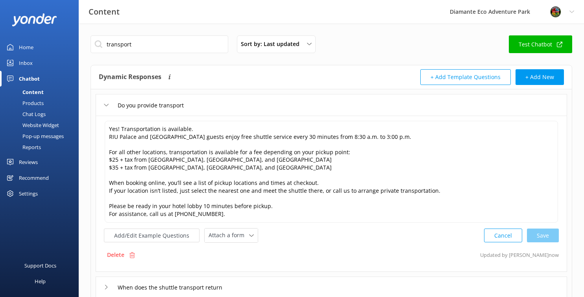
click at [105, 108] on div "Do you provide transport" at bounding box center [146, 105] width 85 height 13
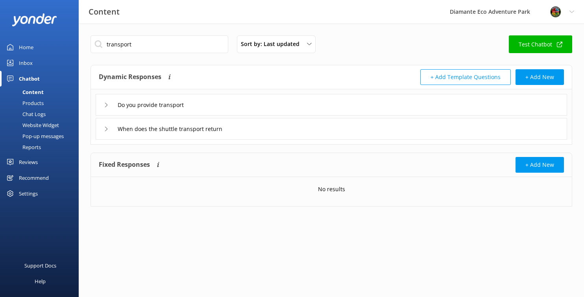
click at [108, 128] on icon at bounding box center [106, 129] width 5 height 5
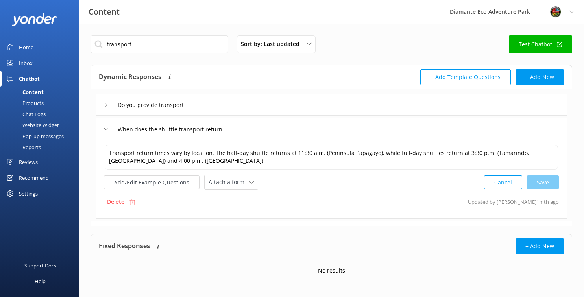
click at [110, 107] on div "Do you provide transport" at bounding box center [146, 104] width 85 height 13
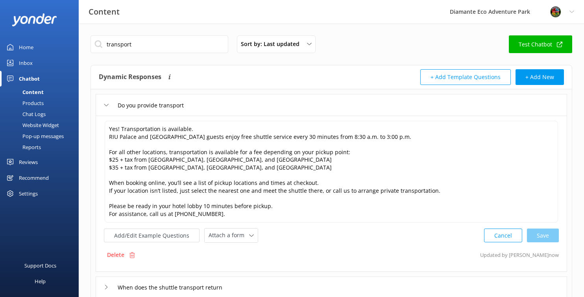
click at [30, 45] on div "Home" at bounding box center [26, 47] width 15 height 16
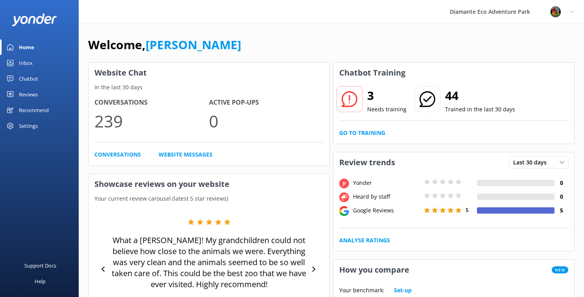
click at [394, 111] on p "Needs training" at bounding box center [386, 109] width 39 height 9
click at [367, 109] on p "Needs training" at bounding box center [386, 109] width 39 height 9
click at [356, 134] on link "Go to Training" at bounding box center [362, 133] width 46 height 9
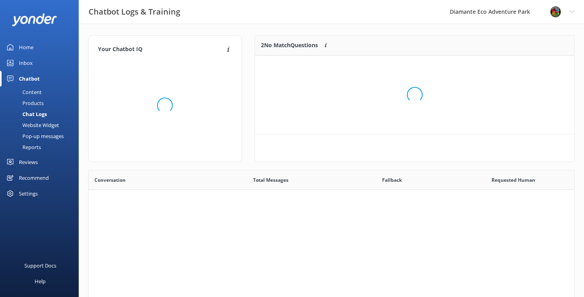
scroll to position [40, 319]
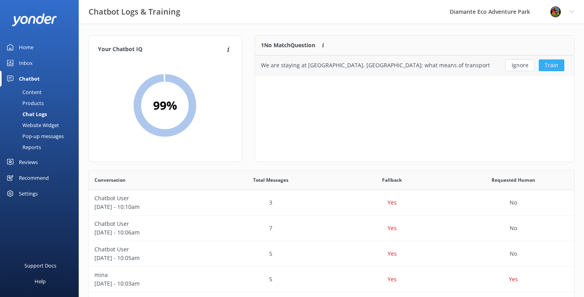
click at [548, 65] on button "Train" at bounding box center [552, 65] width 26 height 12
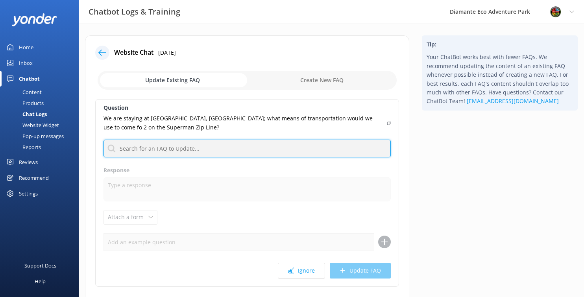
click at [132, 149] on input "text" at bounding box center [248, 149] width 288 height 18
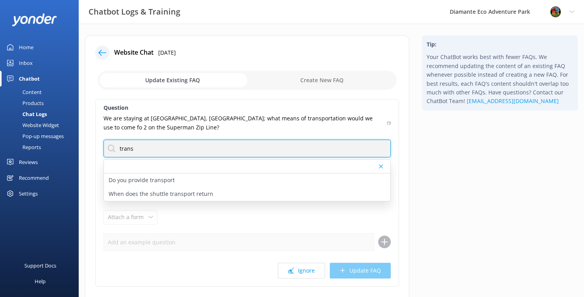
type input "trans"
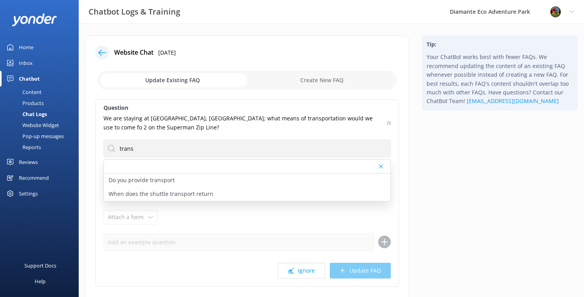
click at [191, 124] on p "We are staying at [GEOGRAPHIC_DATA], [GEOGRAPHIC_DATA]; what means of transport…" at bounding box center [243, 123] width 279 height 18
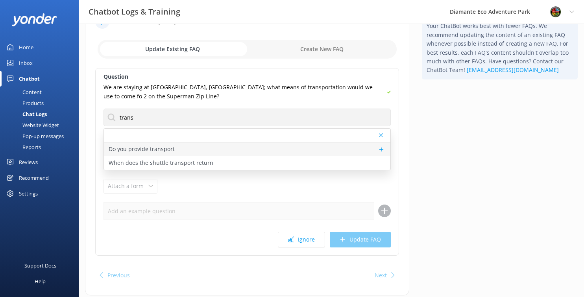
scroll to position [32, 0]
click at [145, 149] on p "Do you provide transport" at bounding box center [142, 149] width 66 height 9
type textarea "Yes! Transportation is available. RIU Palace and [GEOGRAPHIC_DATA] guests enjoy…"
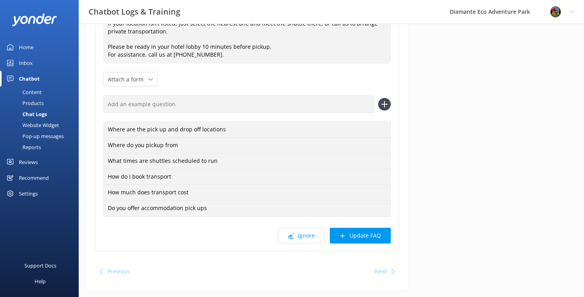
scroll to position [223, 0]
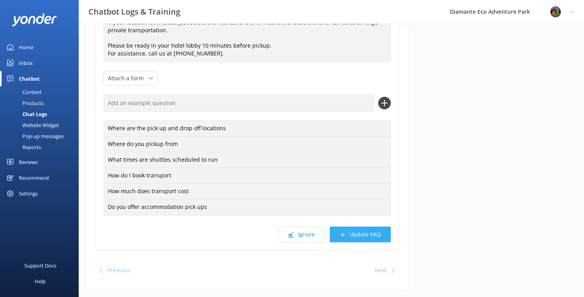
click at [359, 236] on button "Update FAQ" at bounding box center [360, 235] width 61 height 16
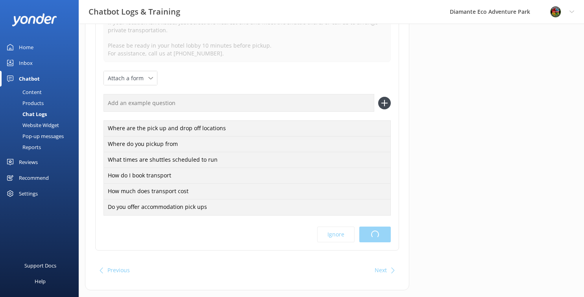
scroll to position [0, 0]
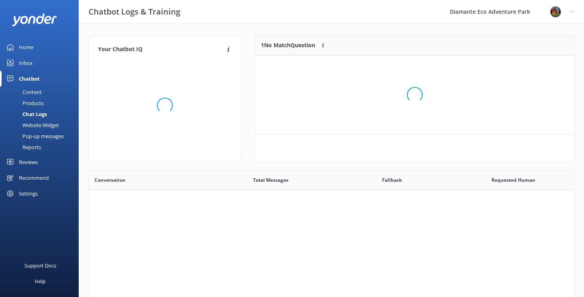
scroll to position [98, 319]
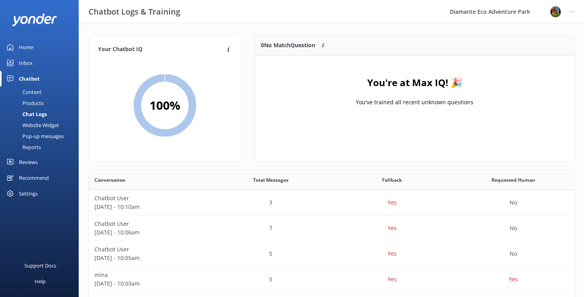
click at [41, 145] on div "Reports" at bounding box center [23, 147] width 36 height 11
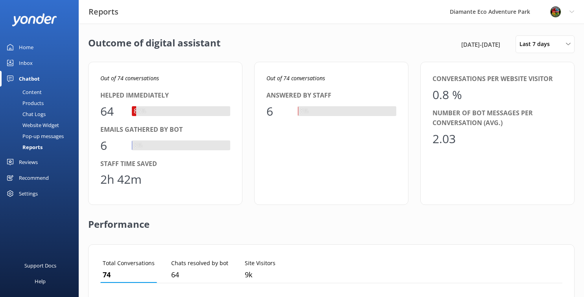
scroll to position [79, 462]
click at [533, 46] on span "Last 7 days" at bounding box center [537, 44] width 35 height 9
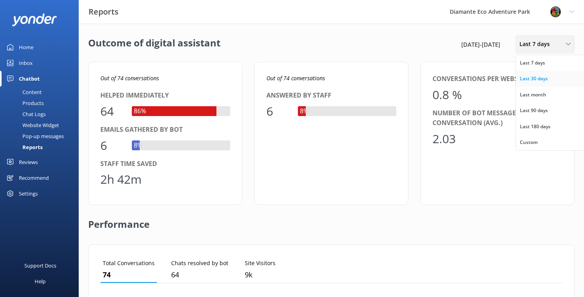
click at [531, 77] on div "Last 30 days" at bounding box center [534, 79] width 28 height 8
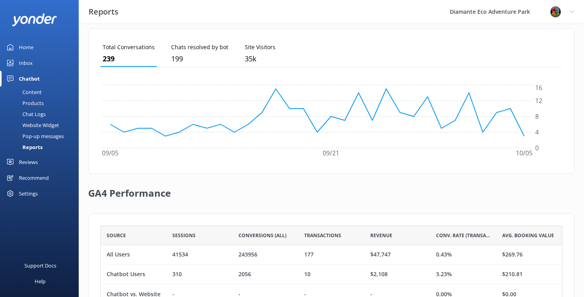
scroll to position [252, 0]
